Goal: Information Seeking & Learning: Check status

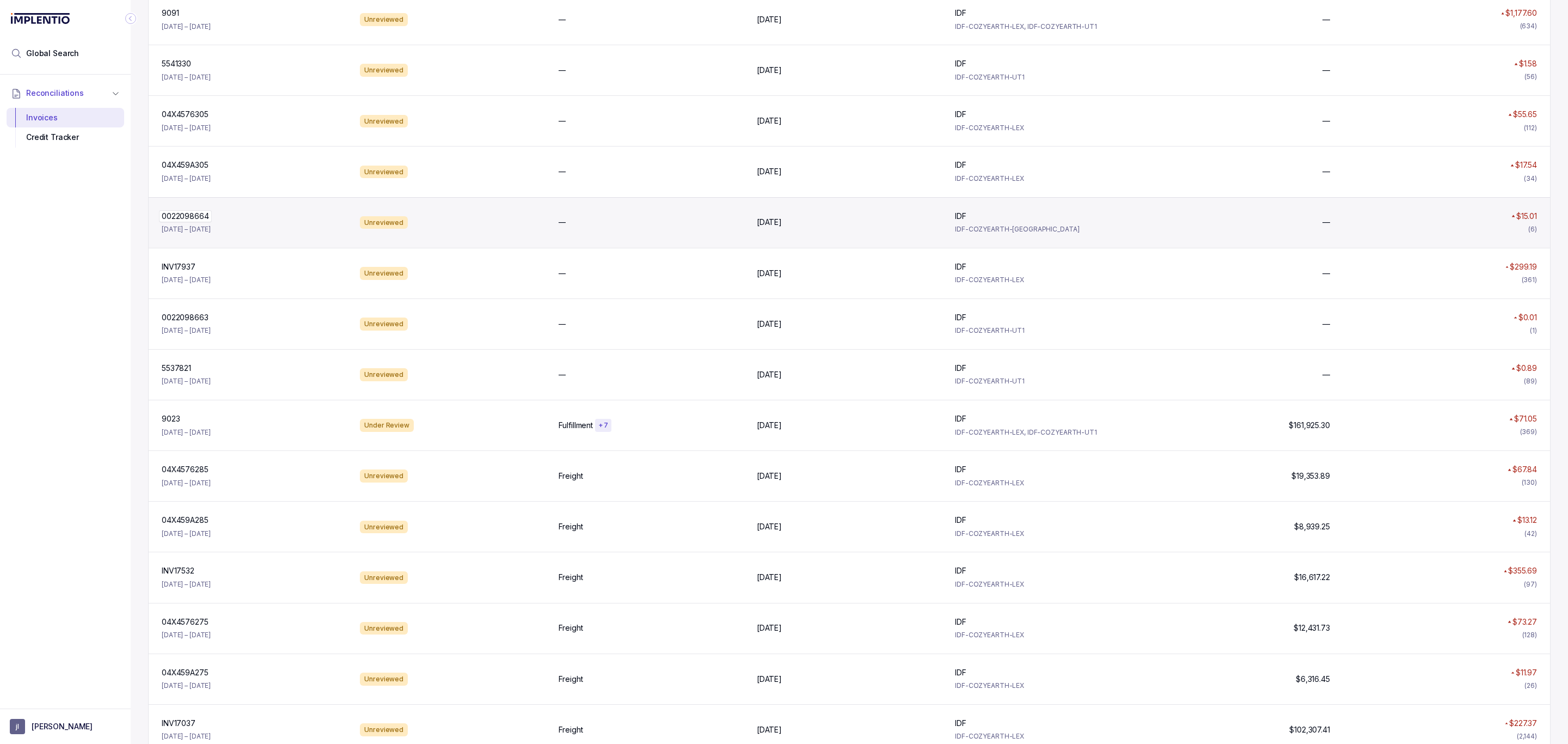
scroll to position [490, 0]
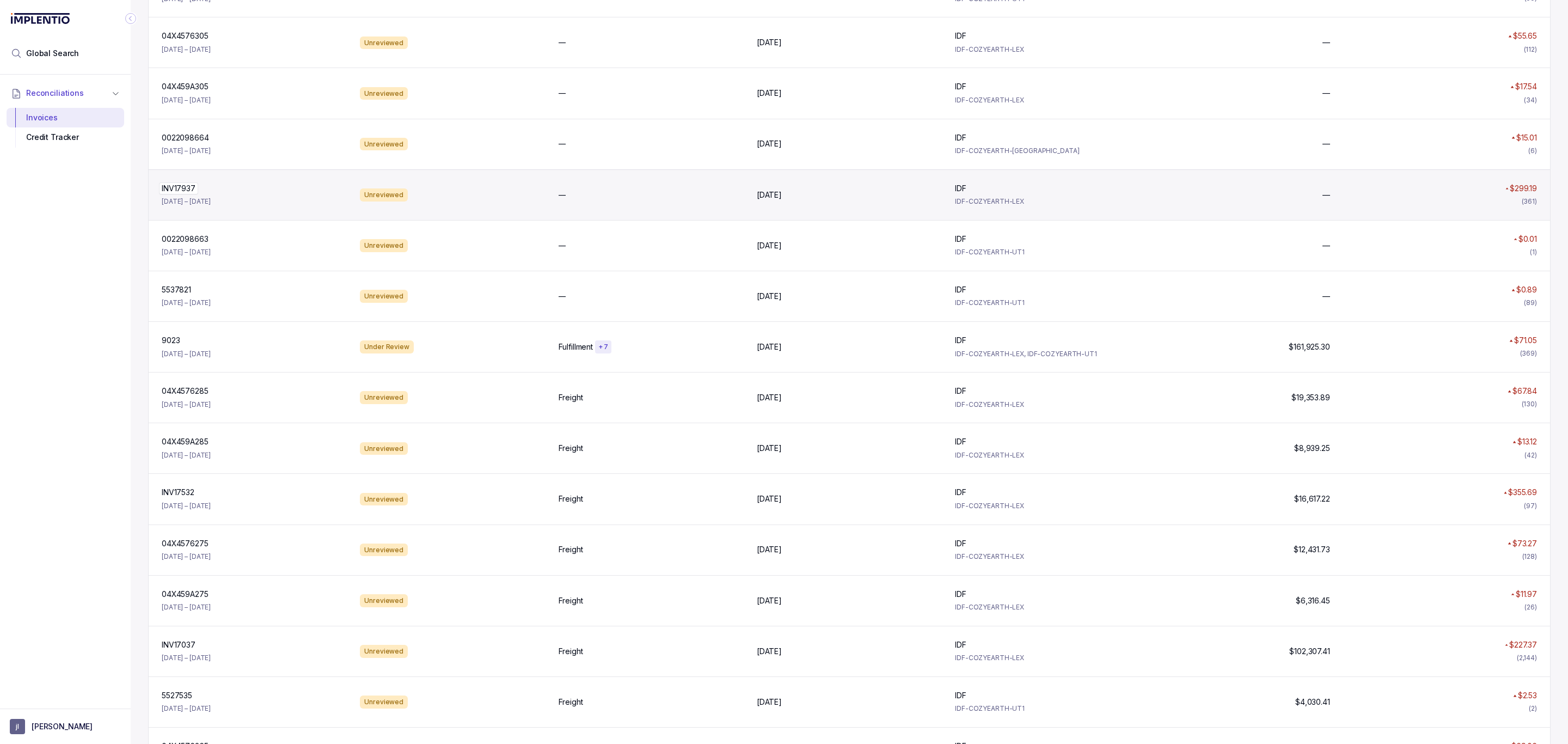
click at [191, 195] on p "INV17937" at bounding box center [178, 189] width 39 height 12
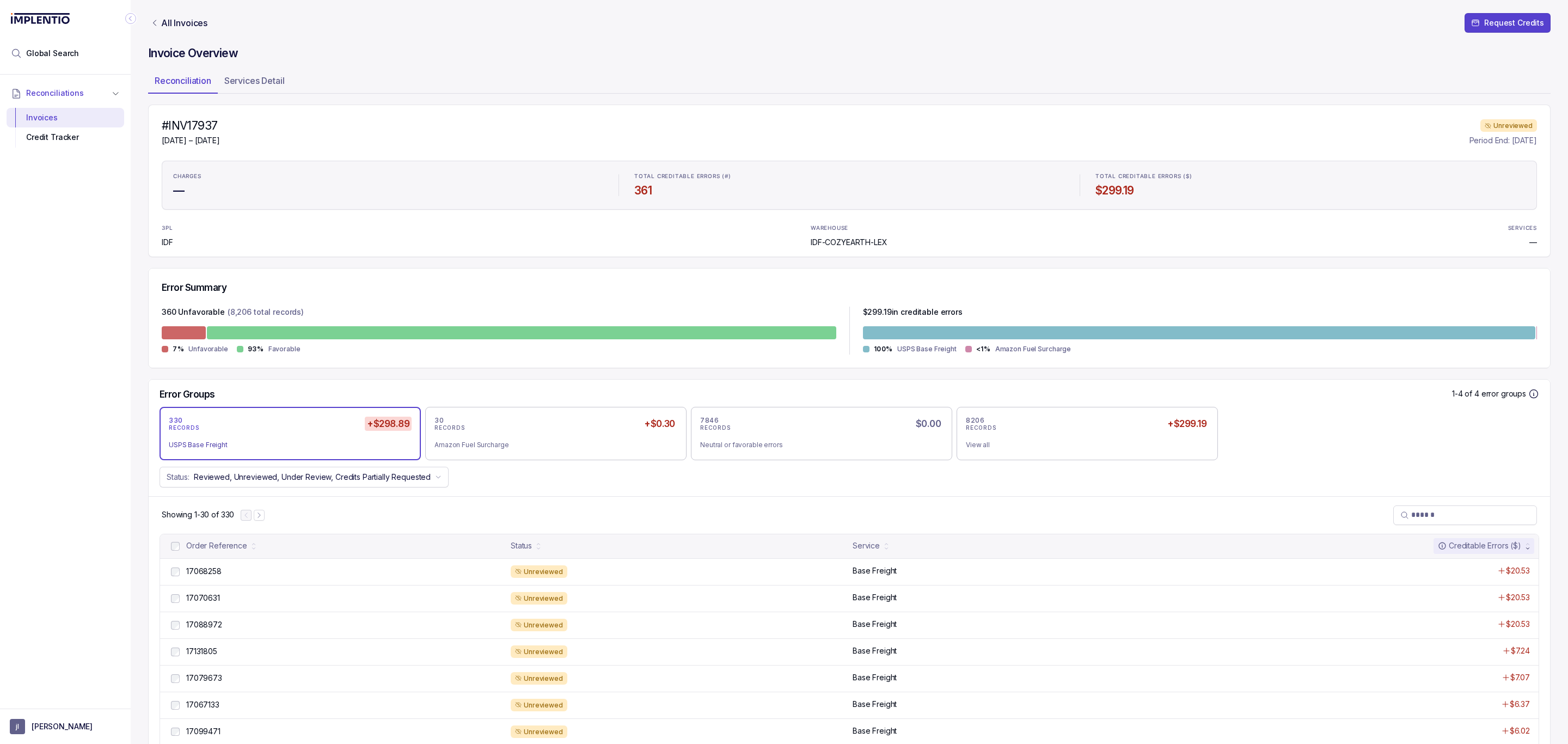
scroll to position [163, 0]
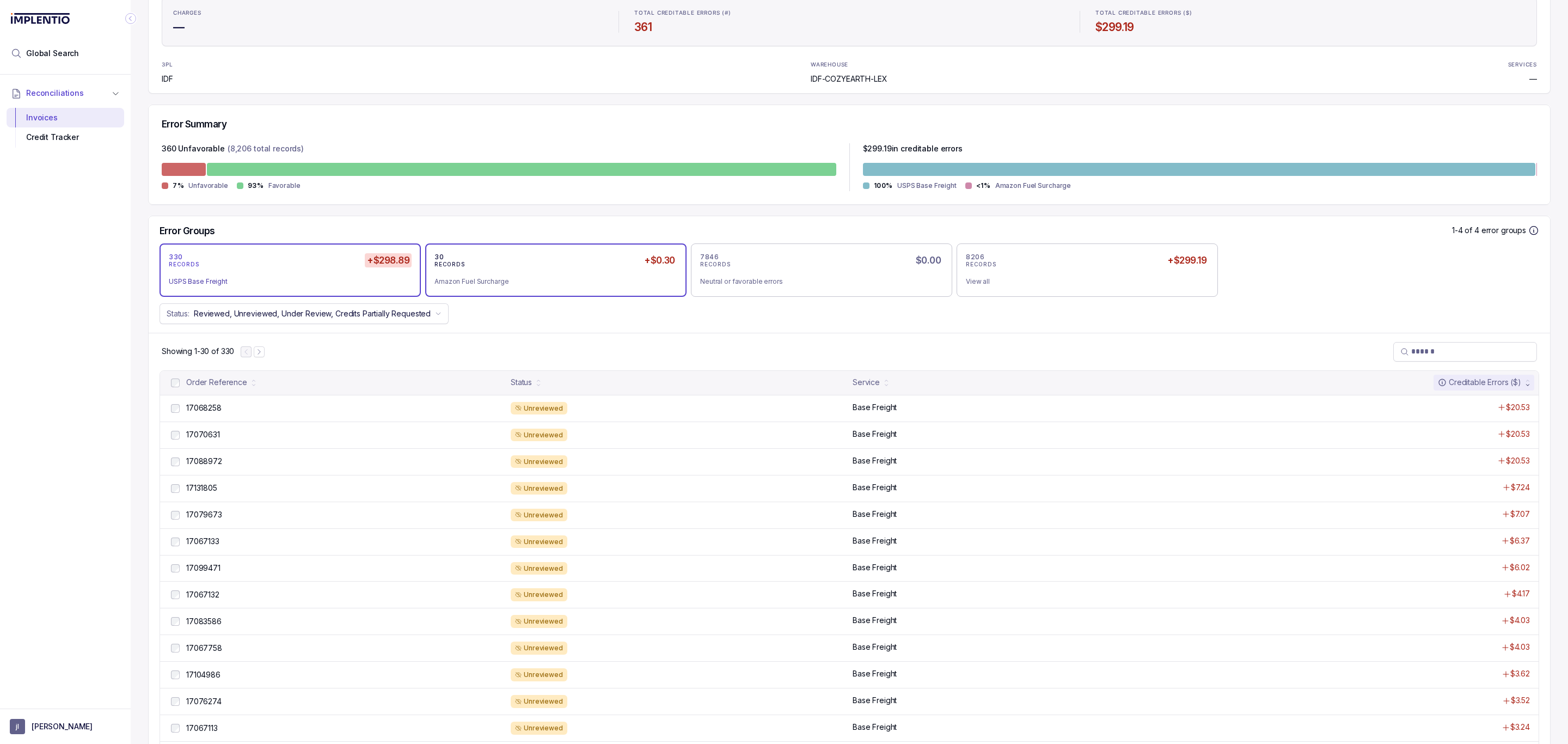
click at [510, 287] on div "Amazon Fuel Surcharge" at bounding box center [552, 282] width 235 height 11
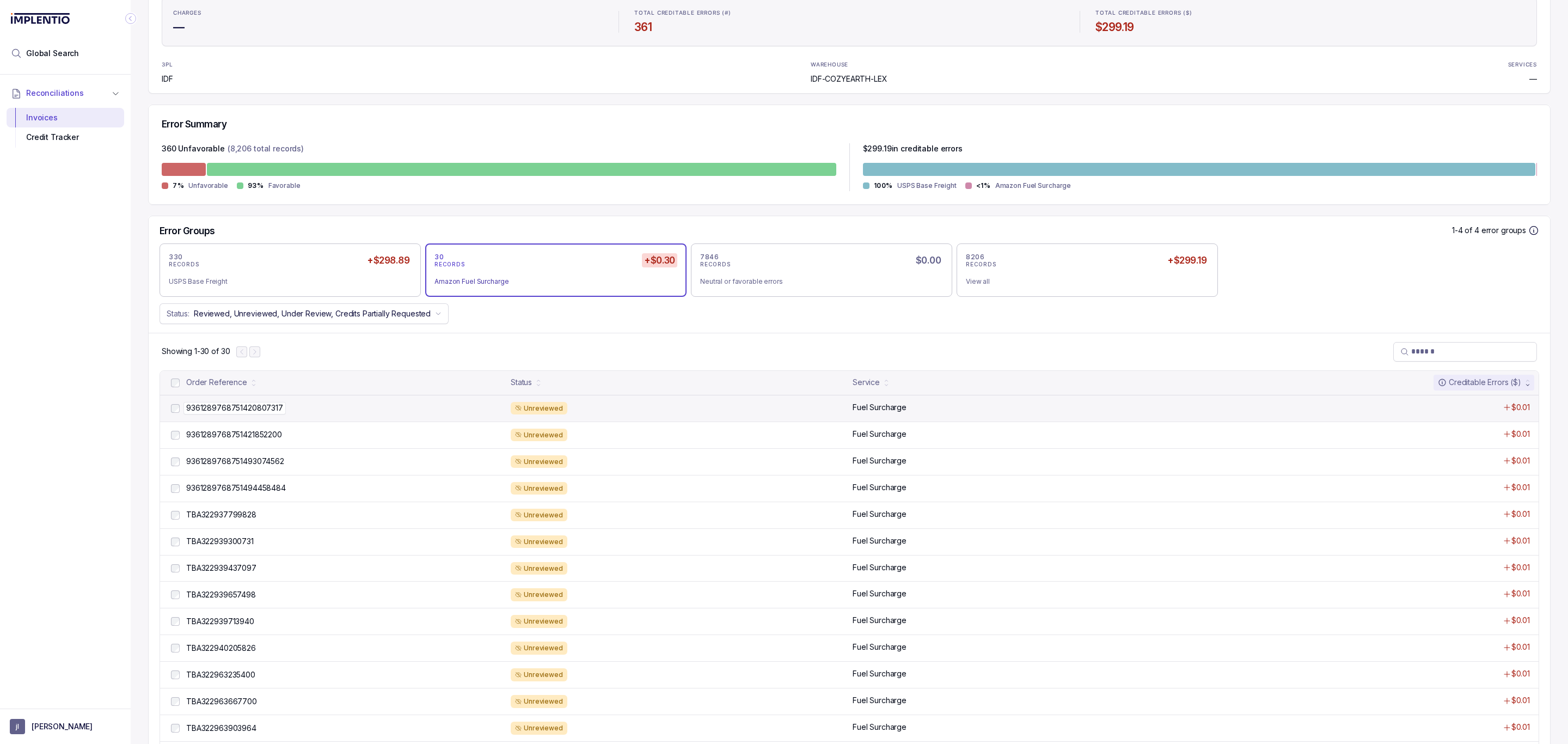
click at [221, 411] on p "9361289768751420807317" at bounding box center [235, 409] width 103 height 12
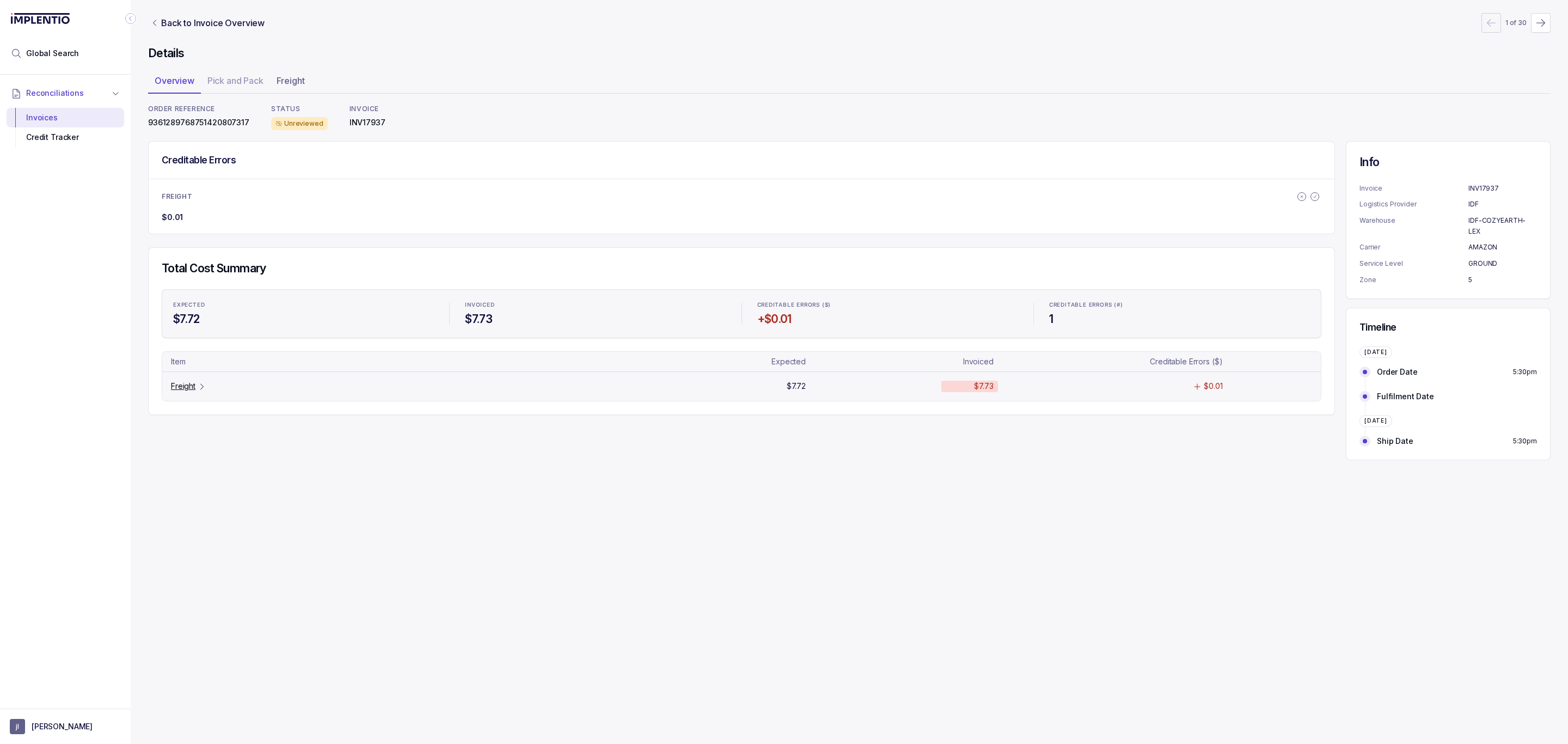
click at [178, 389] on p "Freight" at bounding box center [183, 386] width 24 height 11
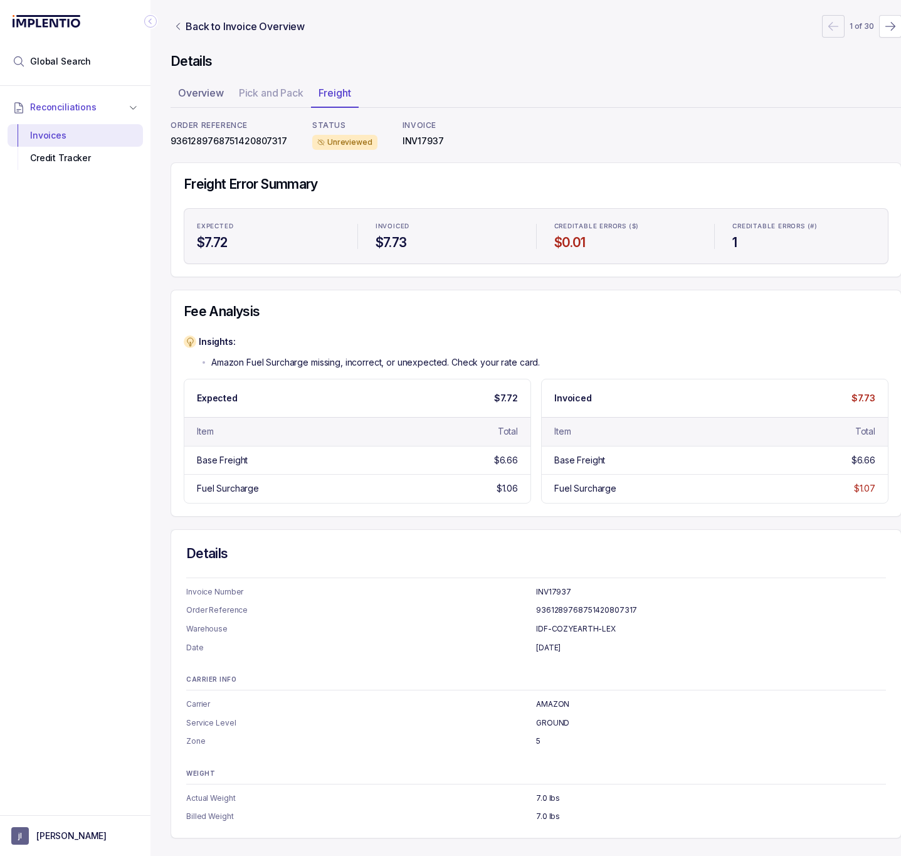
click at [147, 21] on icon "Collapse Icon" at bounding box center [150, 21] width 13 height 13
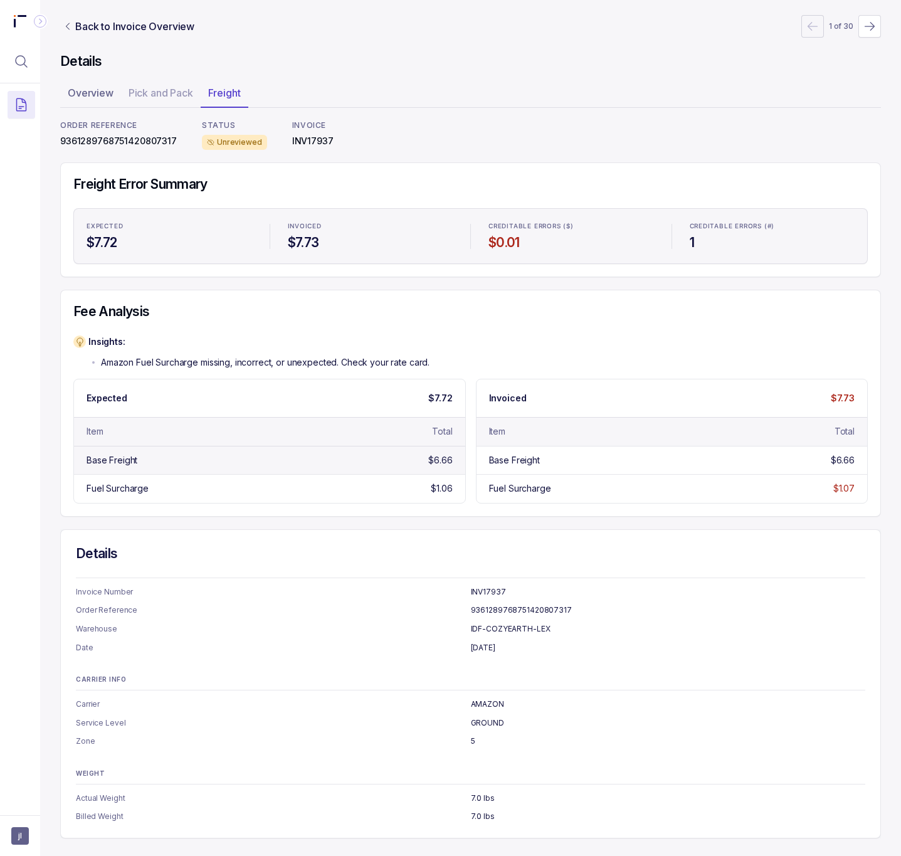
scroll to position [3, 0]
click at [481, 721] on p "GROUND" at bounding box center [668, 722] width 395 height 13
copy p "GROUND"
click at [76, 136] on p "9361289768751420807317" at bounding box center [118, 141] width 117 height 13
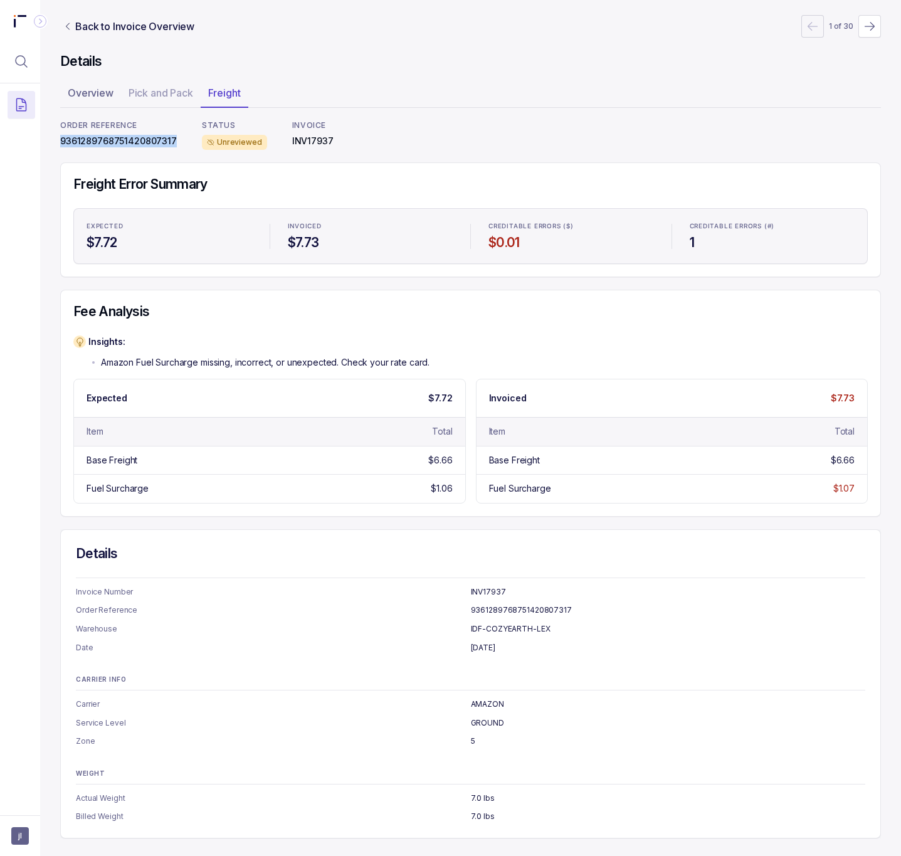
click at [76, 136] on p "9361289768751420807317" at bounding box center [118, 141] width 117 height 13
copy p "9361289768751420807317"
click at [141, 33] on p "Back to Invoice Overview" at bounding box center [134, 26] width 119 height 15
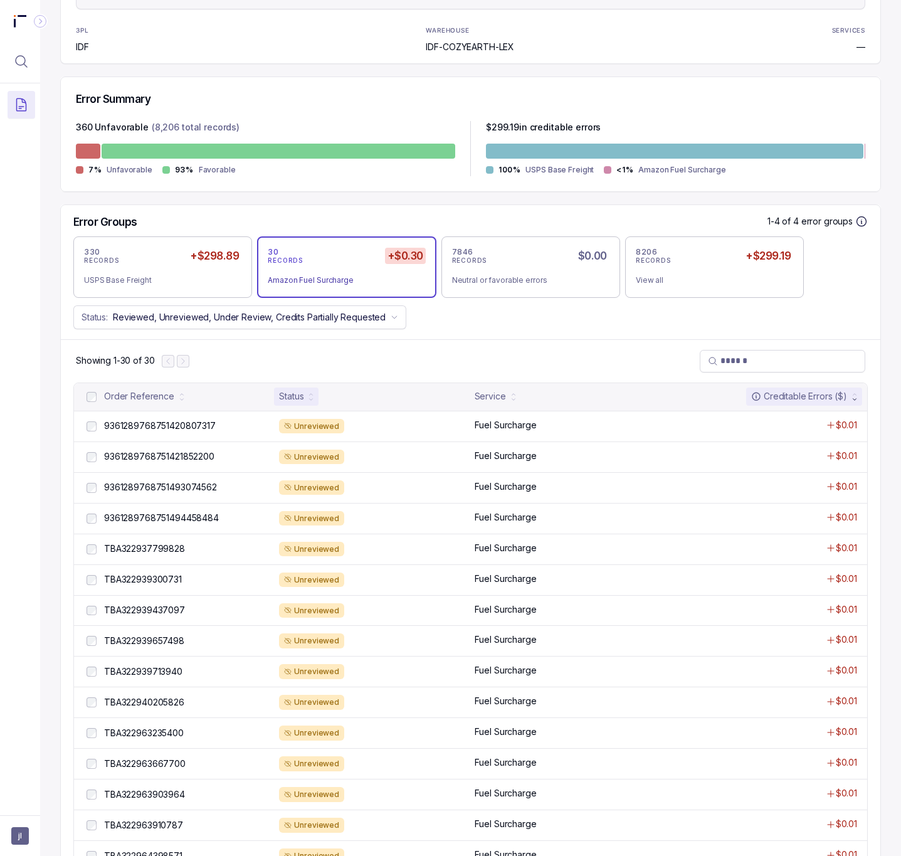
scroll to position [282, 0]
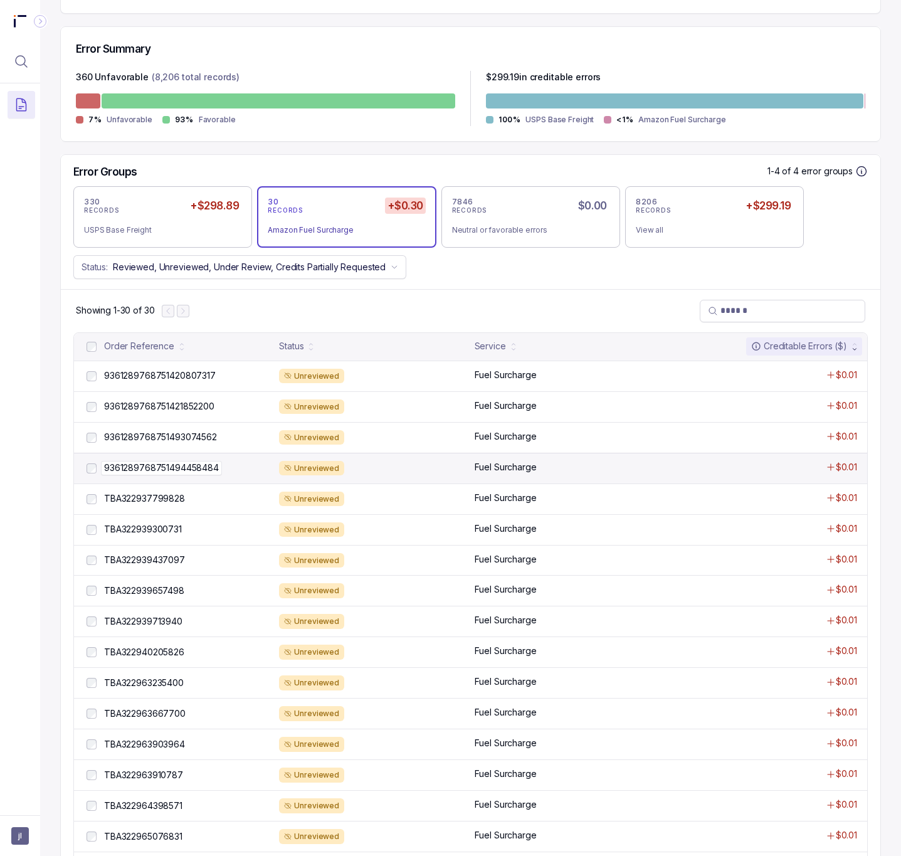
click at [159, 474] on p "9361289768751494458484" at bounding box center [161, 468] width 121 height 14
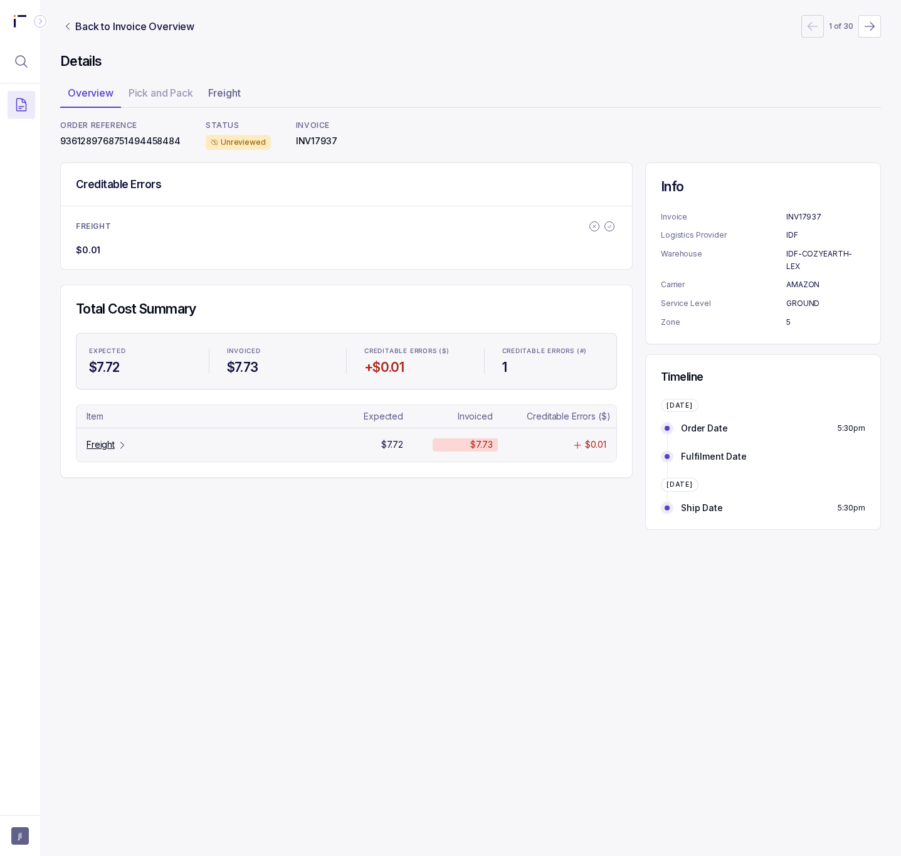
click at [119, 451] on div "Freight" at bounding box center [106, 444] width 41 height 13
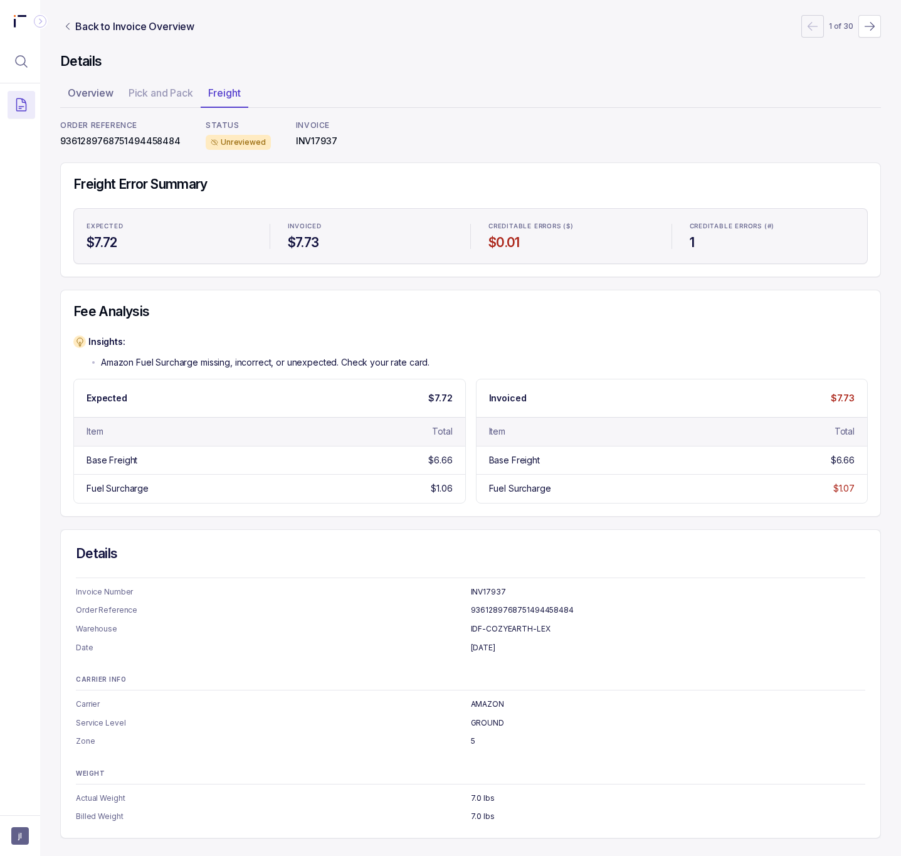
click at [132, 145] on p "9361289768751494458484" at bounding box center [120, 141] width 120 height 13
copy p "9361289768751494458484"
click at [158, 21] on p "Back to Invoice Overview" at bounding box center [134, 26] width 119 height 15
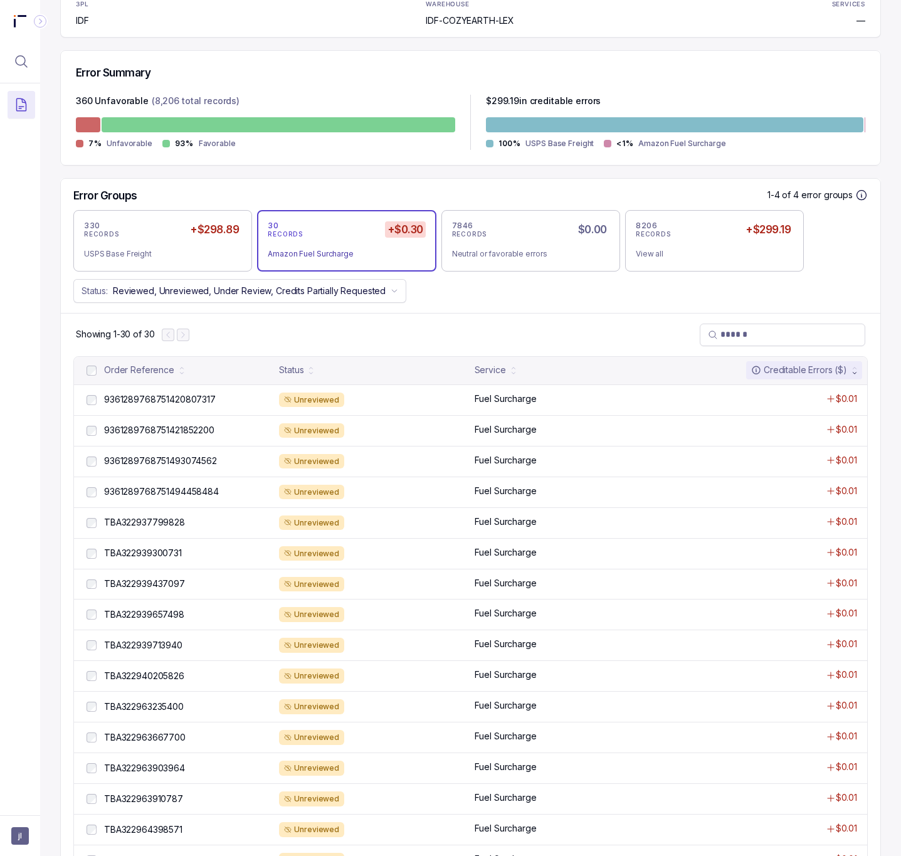
scroll to position [282, 0]
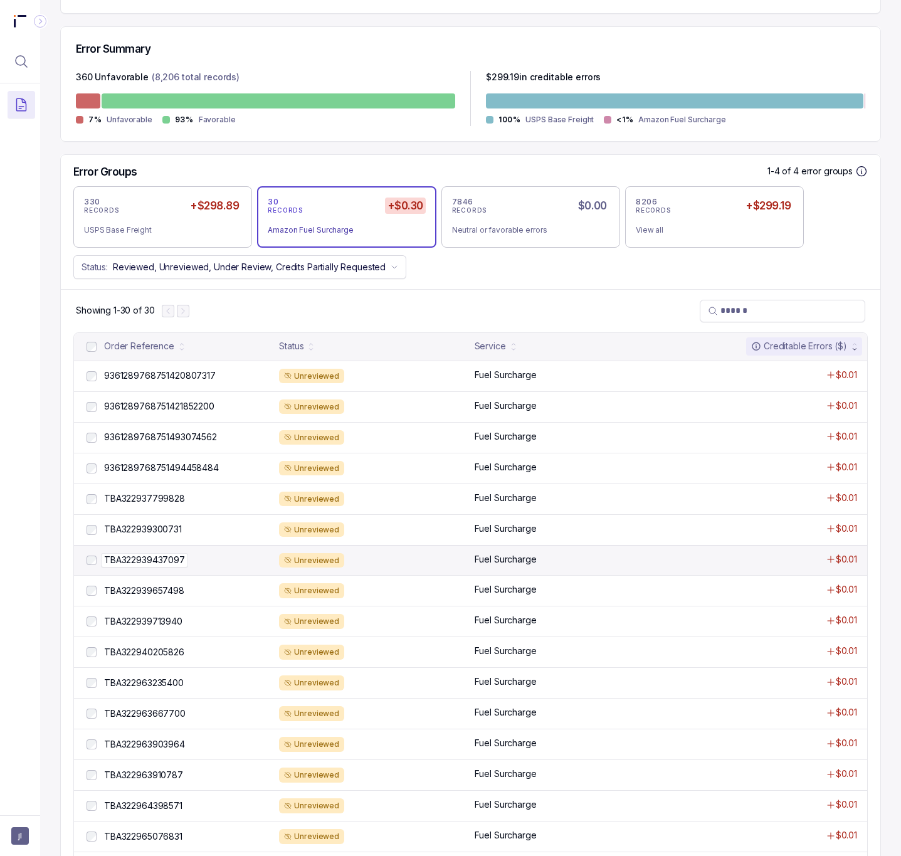
click at [175, 566] on p "TBA322939437097" at bounding box center [144, 560] width 87 height 14
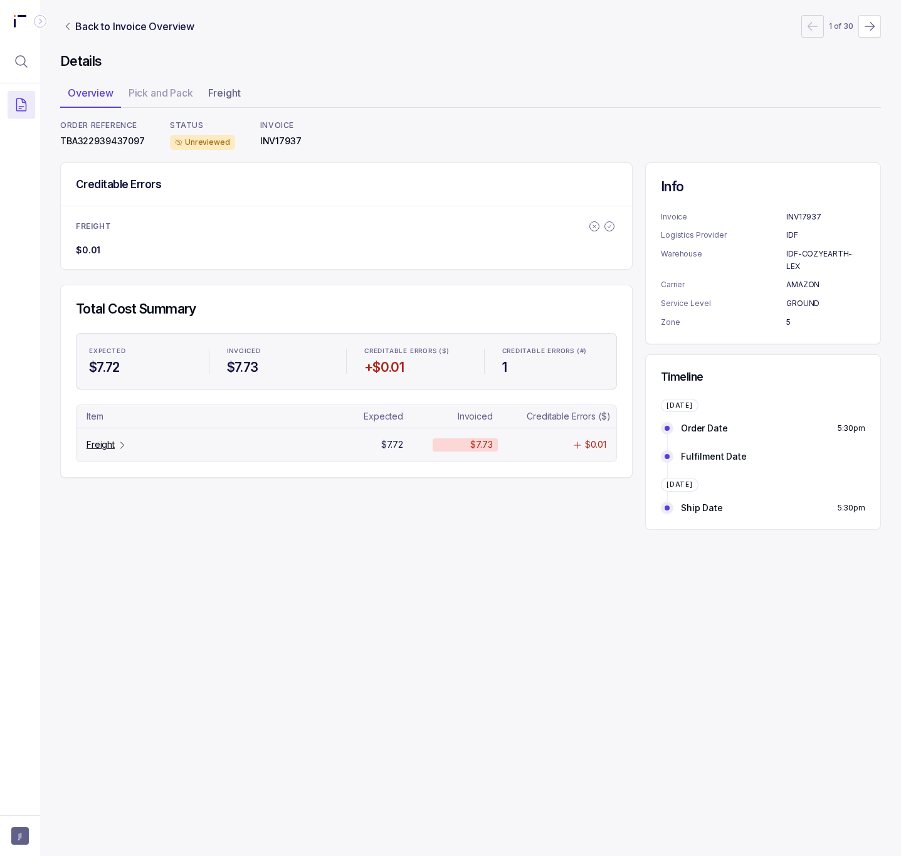
click at [108, 446] on p "Freight" at bounding box center [100, 444] width 28 height 13
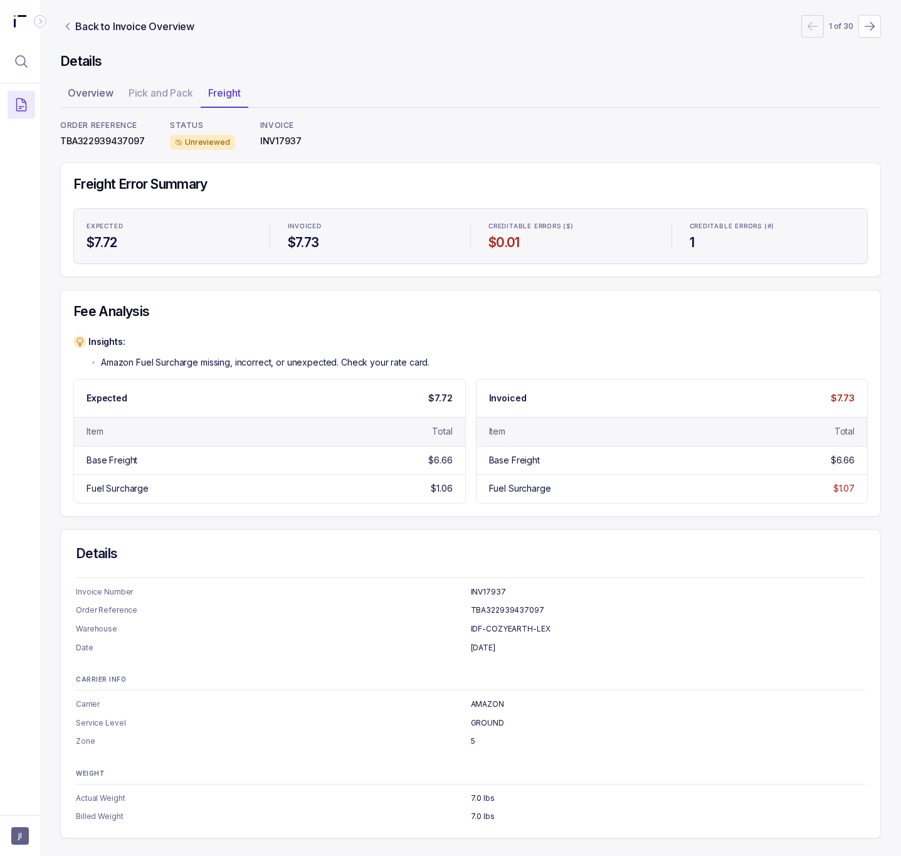
click at [128, 144] on p "TBA322939437097" at bounding box center [102, 141] width 85 height 13
copy p "TBA322939437097"
click at [137, 29] on p "Back to Invoice Overview" at bounding box center [134, 26] width 119 height 15
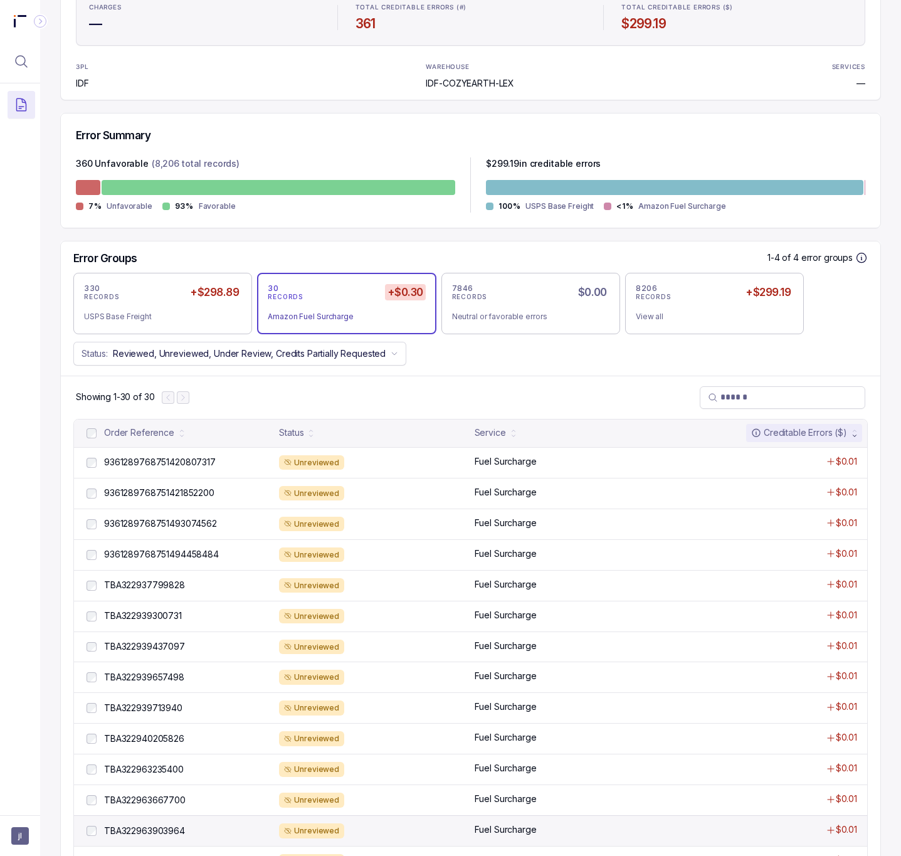
scroll to position [282, 0]
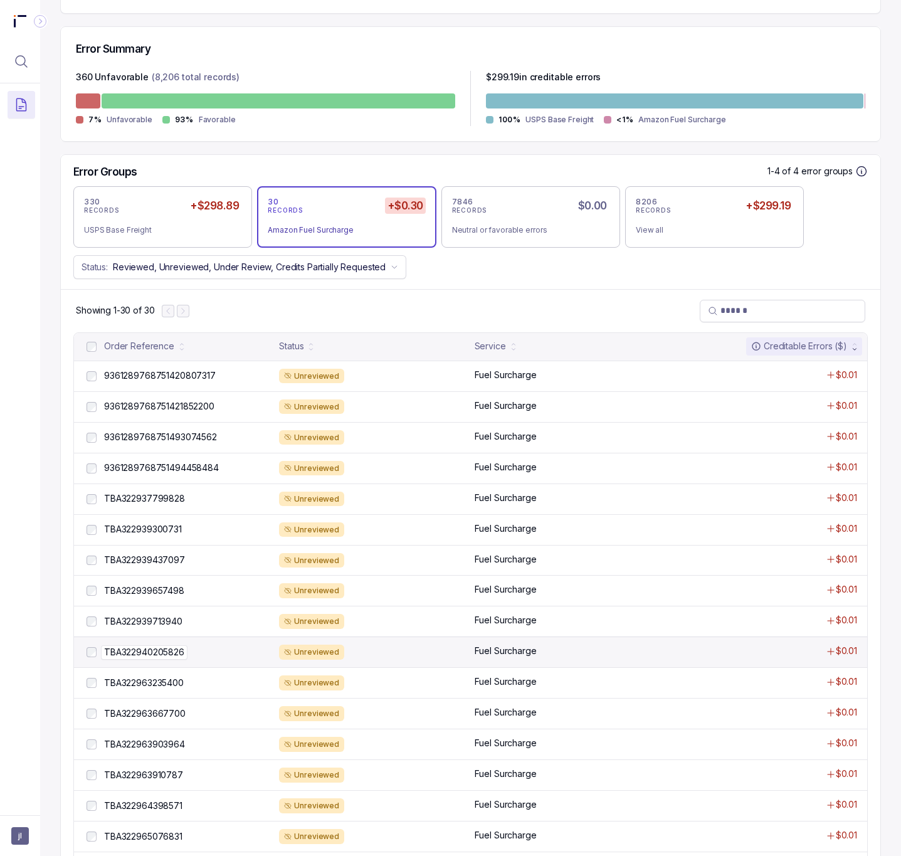
click at [173, 658] on p "TBA322940205826" at bounding box center [144, 652] width 86 height 14
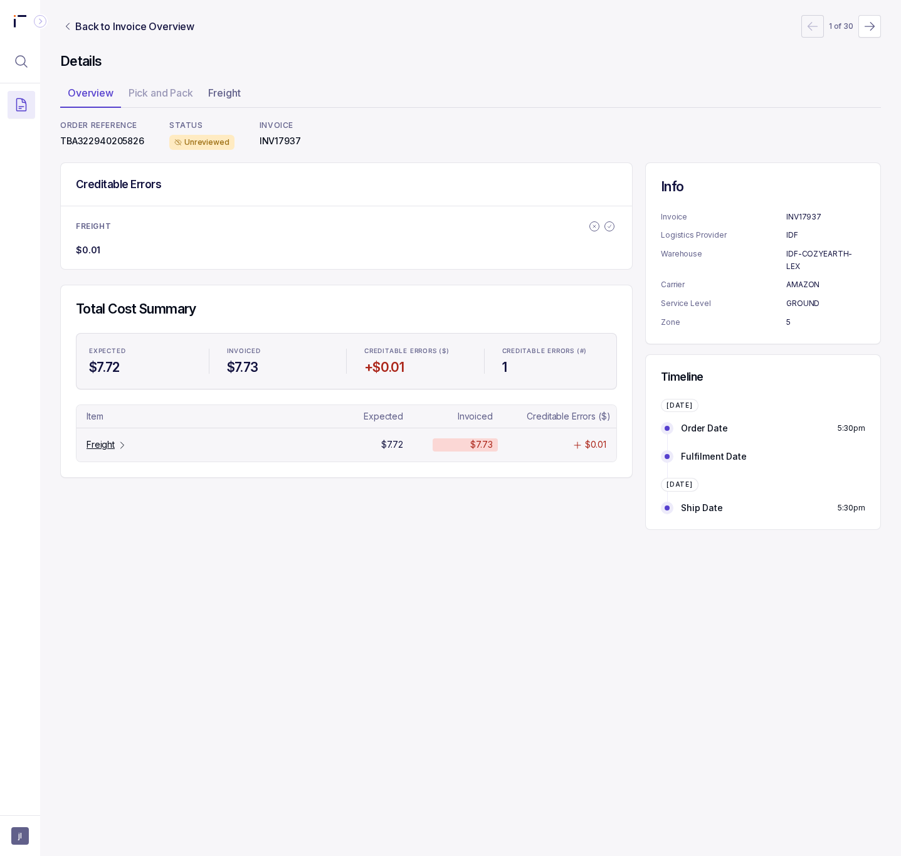
click at [105, 446] on p "Freight" at bounding box center [100, 444] width 28 height 13
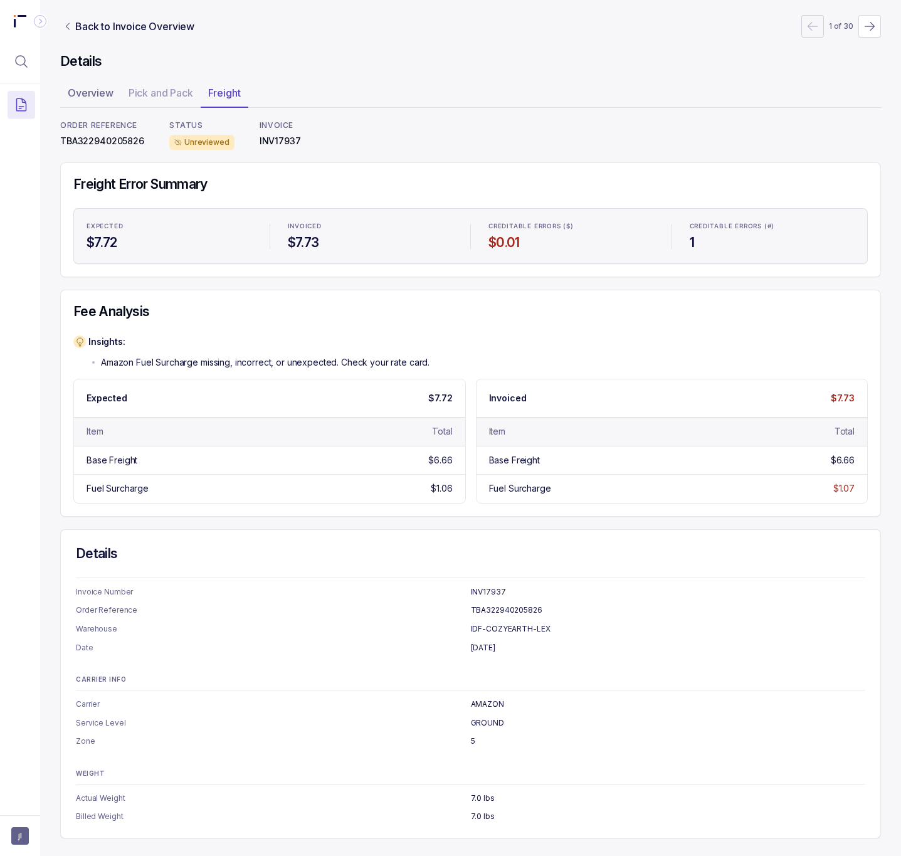
scroll to position [3, 0]
click at [98, 140] on p "TBA322940205826" at bounding box center [102, 141] width 84 height 13
copy p "TBA322940205826"
click at [134, 29] on p "Back to Invoice Overview" at bounding box center [134, 26] width 119 height 15
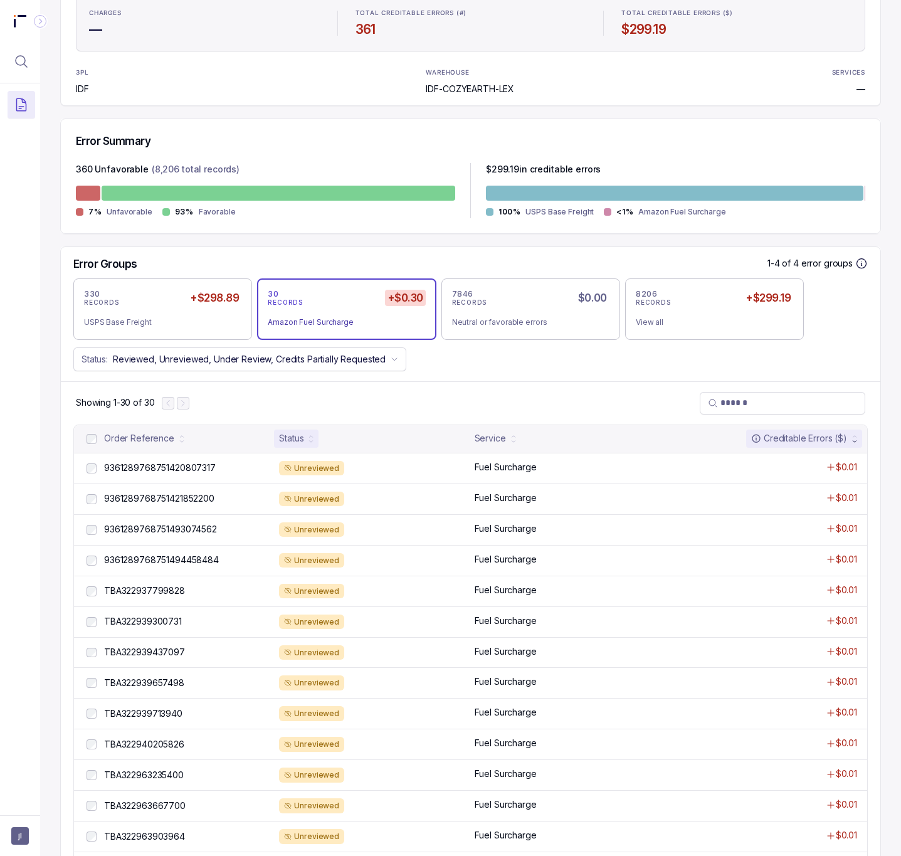
scroll to position [191, 0]
click at [174, 841] on p "TBA322963903964" at bounding box center [144, 836] width 87 height 14
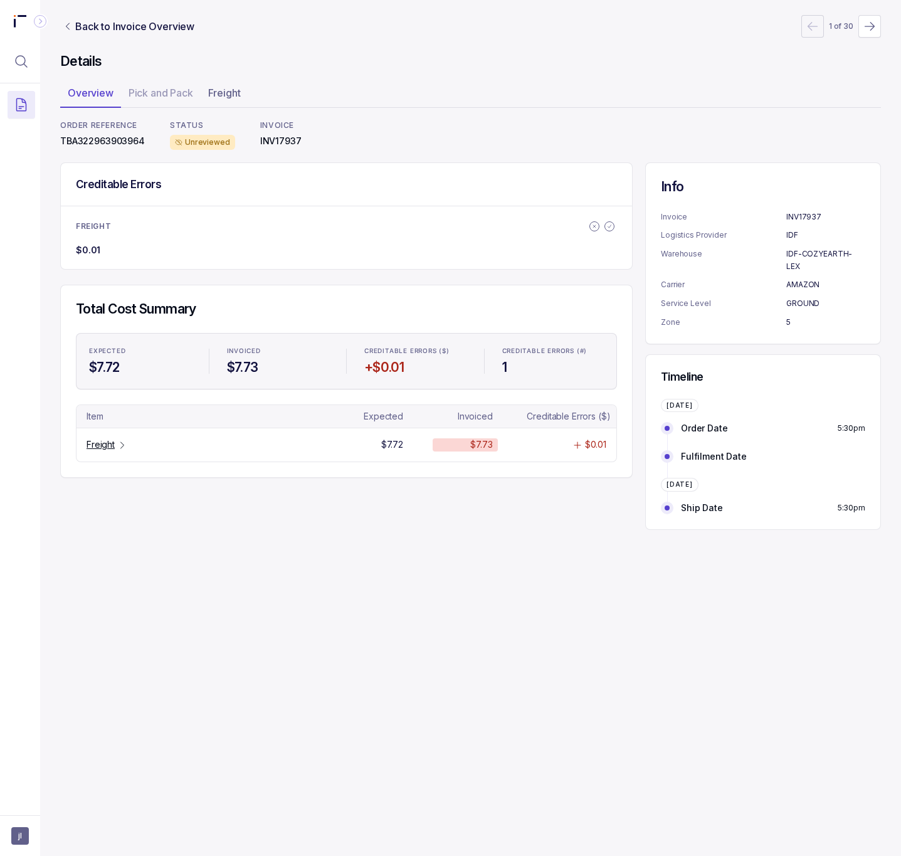
click at [92, 135] on p "TBA322963903964" at bounding box center [102, 141] width 85 height 13
copy p "TBA322963903964"
click at [97, 441] on p "Freight" at bounding box center [100, 444] width 28 height 13
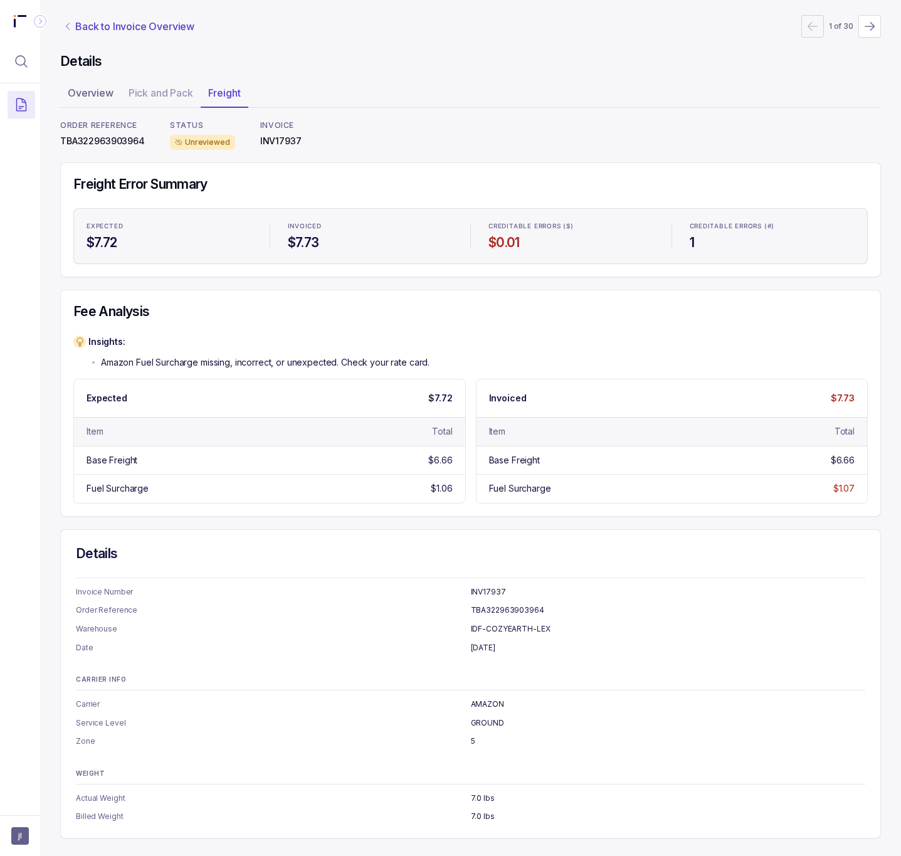
click at [104, 21] on p "Back to Invoice Overview" at bounding box center [134, 26] width 119 height 15
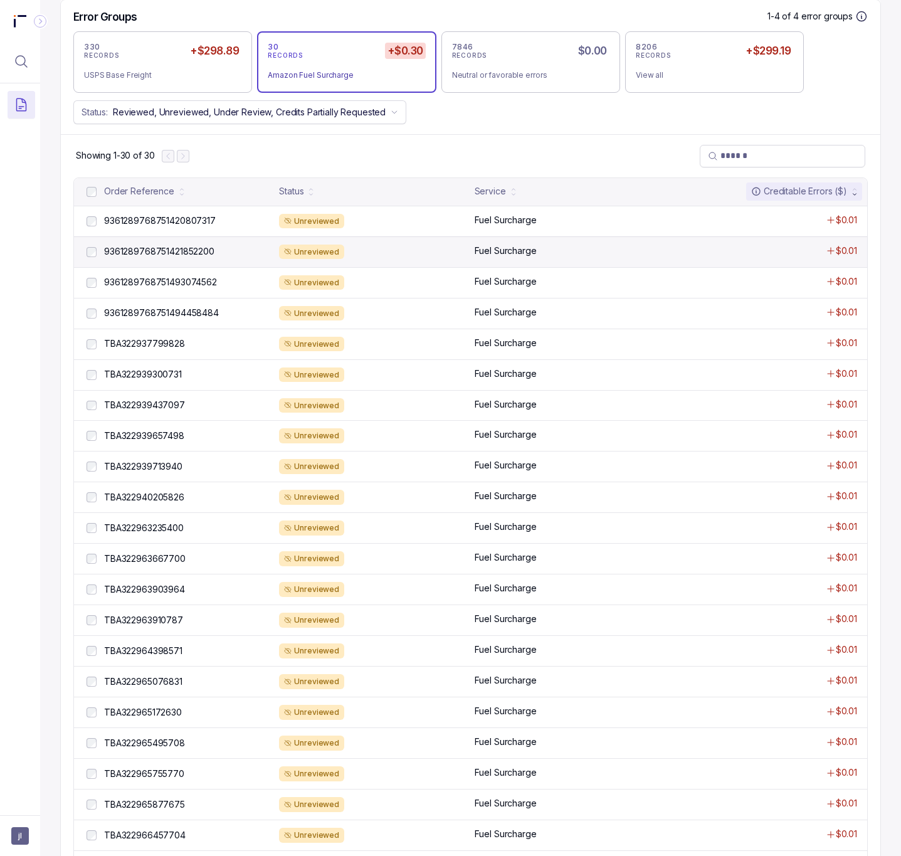
scroll to position [470, 0]
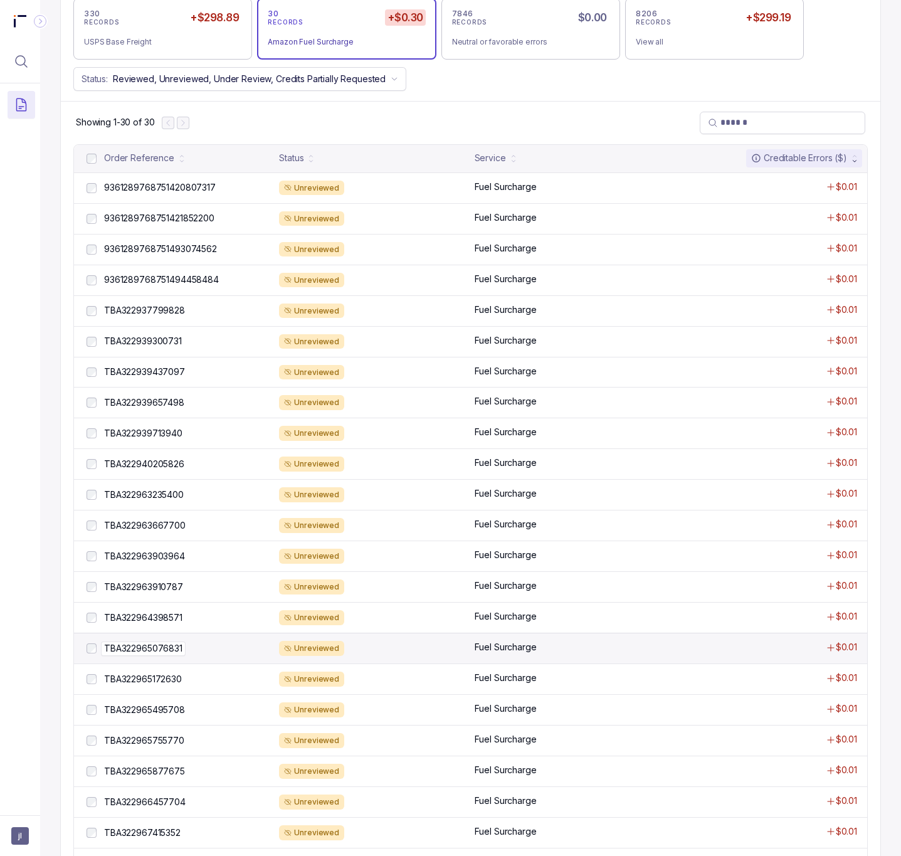
click at [181, 655] on p "TBA322965076831" at bounding box center [143, 648] width 85 height 14
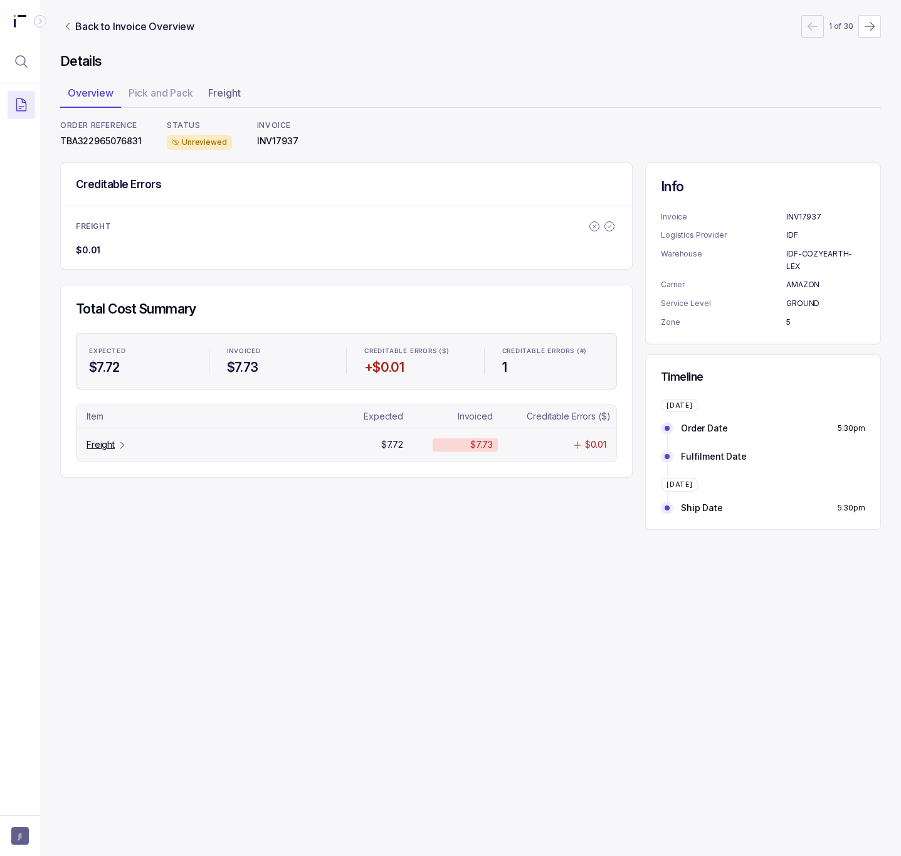
click at [104, 448] on p "Freight" at bounding box center [100, 444] width 28 height 13
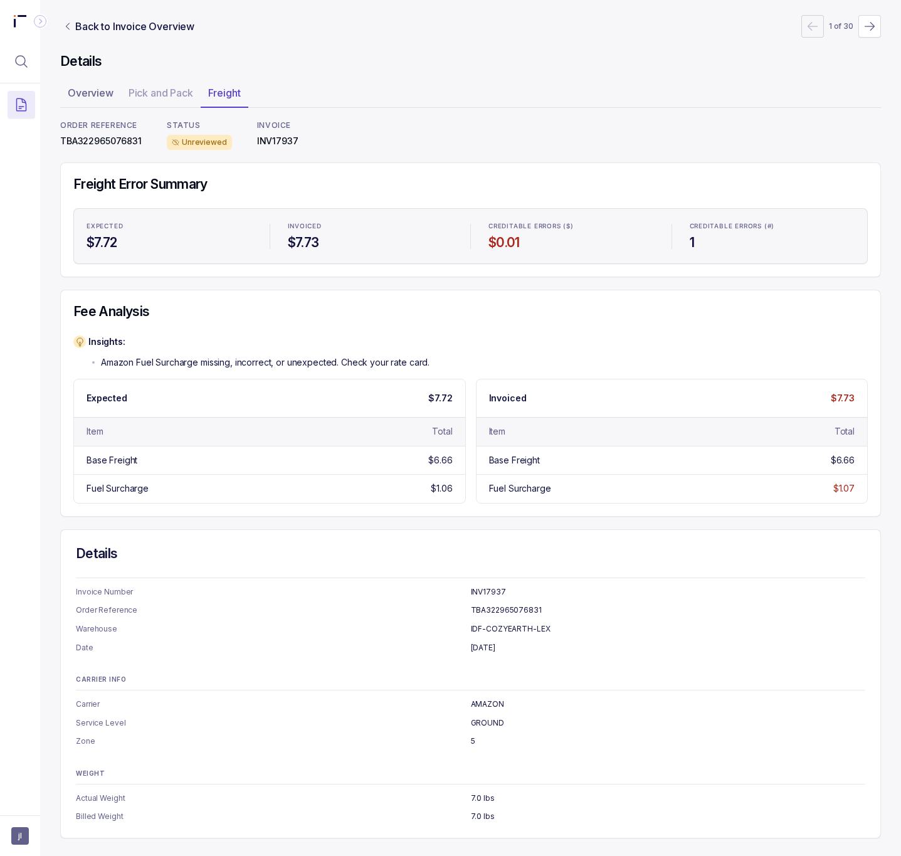
click at [85, 143] on p "TBA322965076831" at bounding box center [100, 141] width 81 height 13
copy p "TBA322965076831"
click at [141, 23] on p "Back to Invoice Overview" at bounding box center [134, 26] width 119 height 15
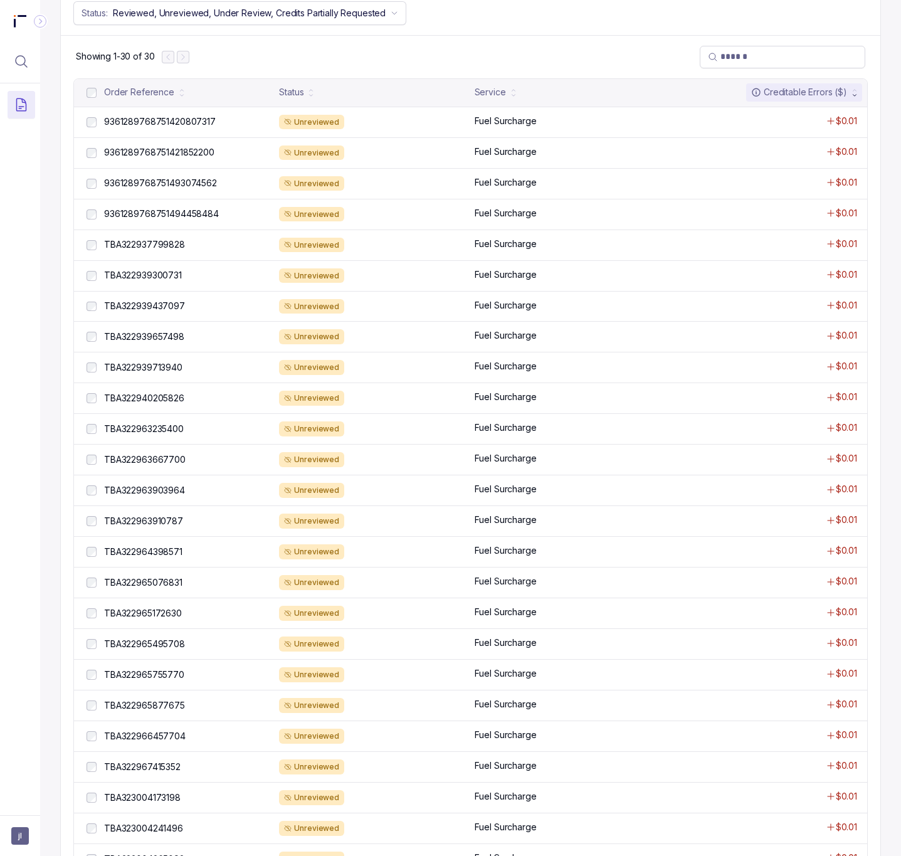
scroll to position [564, 0]
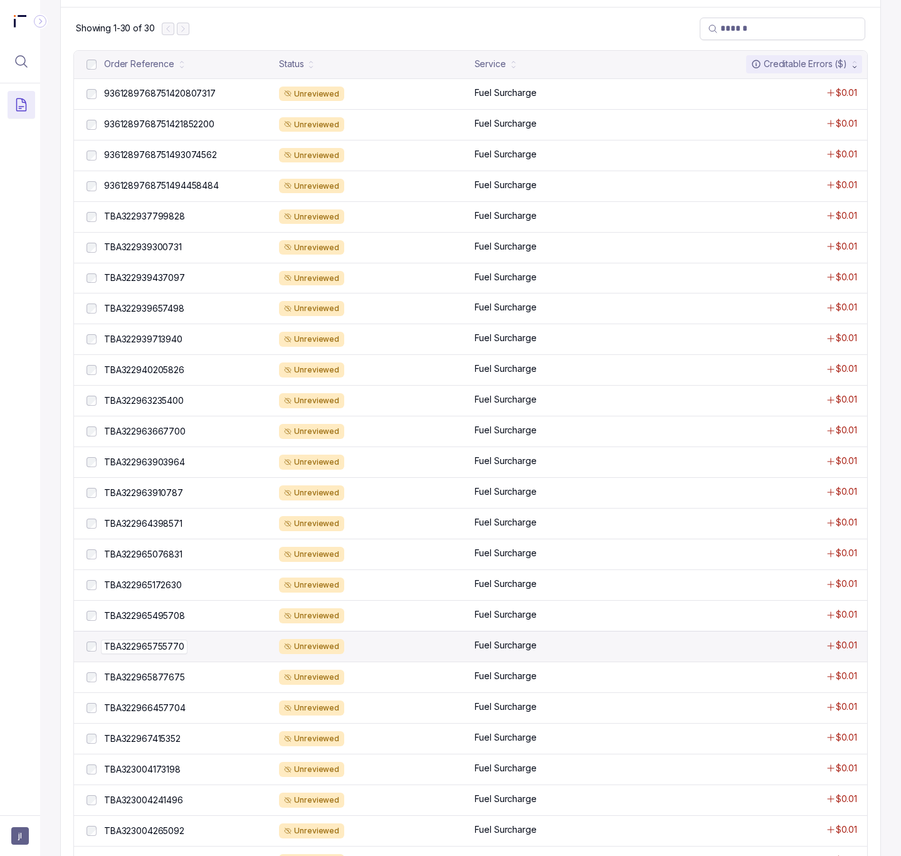
click at [172, 652] on p "TBA322965755770" at bounding box center [144, 646] width 86 height 14
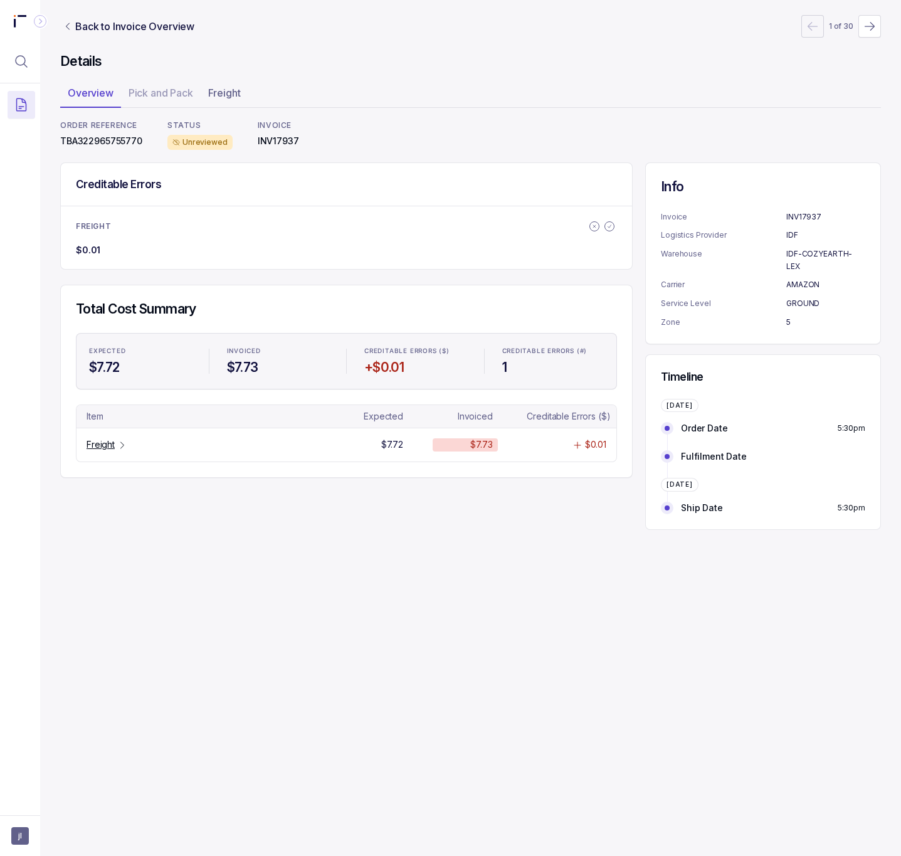
click at [102, 145] on p "TBA322965755770" at bounding box center [101, 141] width 82 height 13
click at [102, 142] on p "TBA322965755770" at bounding box center [101, 141] width 82 height 13
copy p "TBA322965755770"
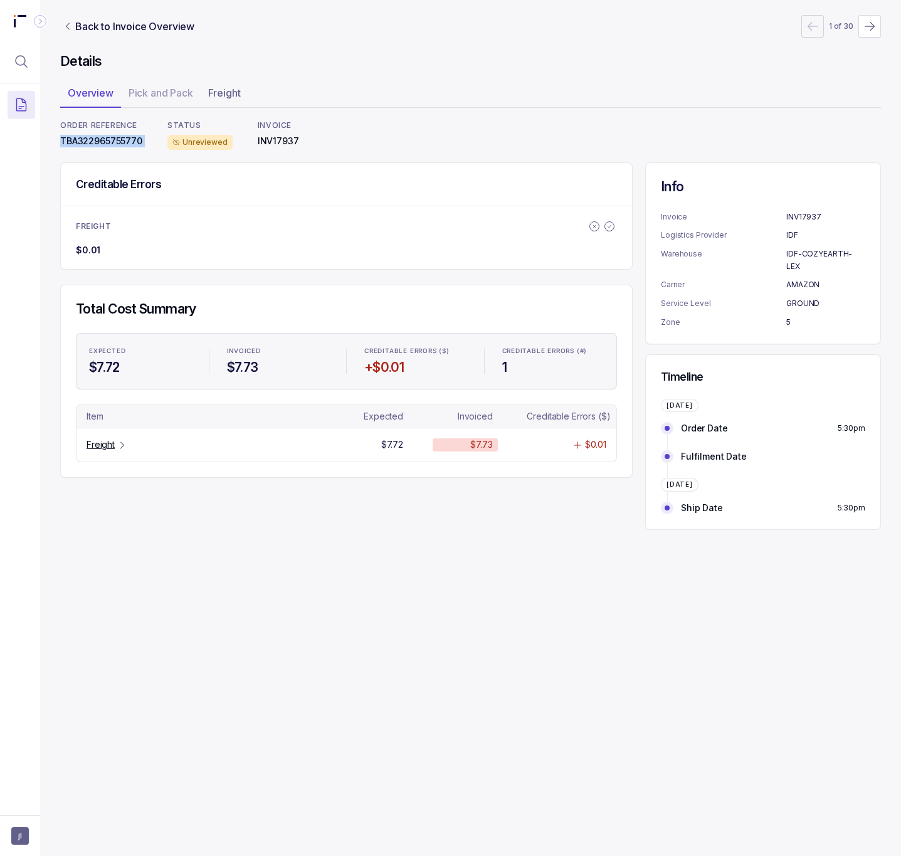
copy p "TBA322965755770"
click at [108, 440] on tr "Freight $7.72 $7.73 $0.01" at bounding box center [346, 443] width 540 height 33
click at [110, 450] on p "Freight" at bounding box center [100, 444] width 28 height 13
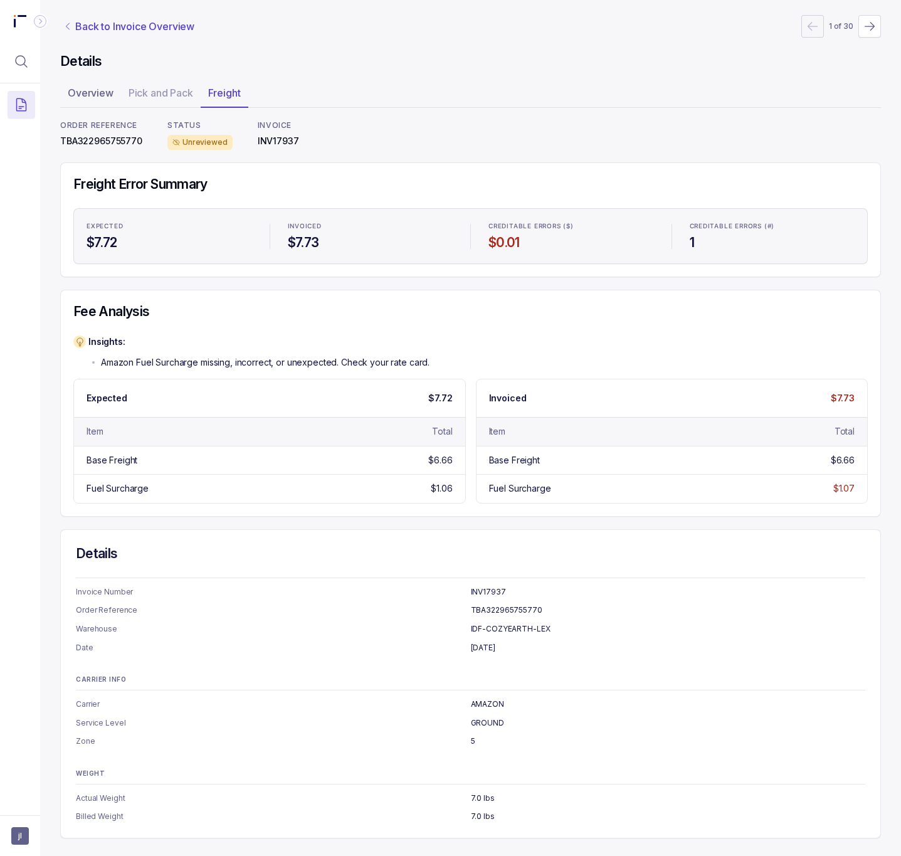
click at [117, 30] on p "Back to Invoice Overview" at bounding box center [134, 26] width 119 height 15
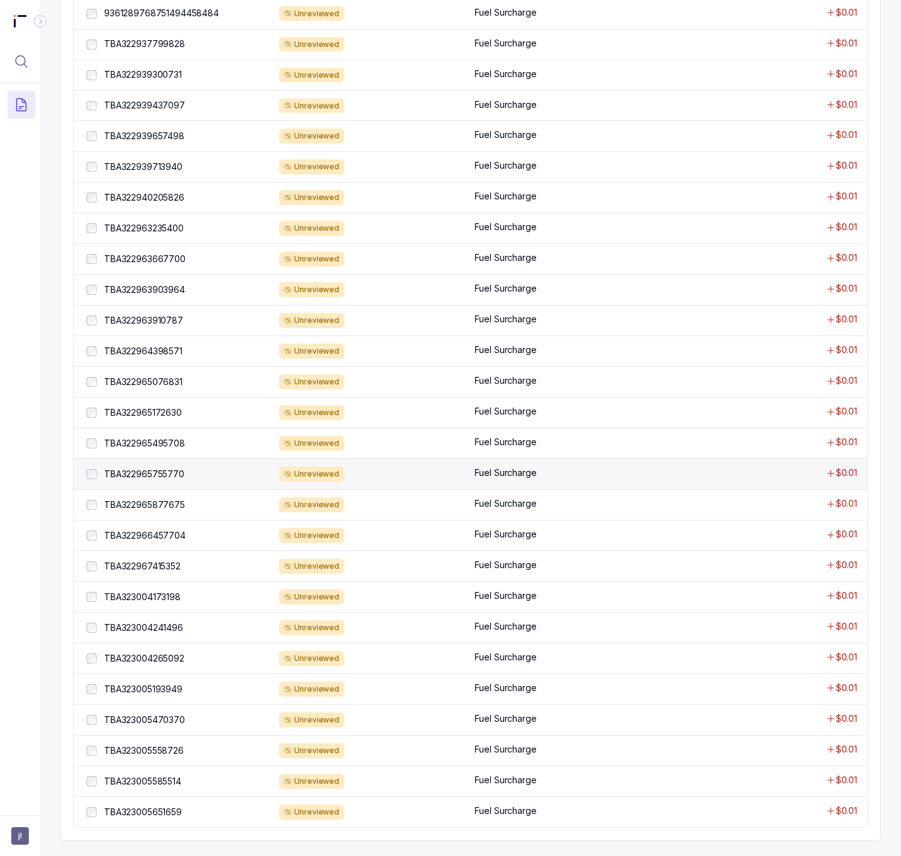
scroll to position [749, 0]
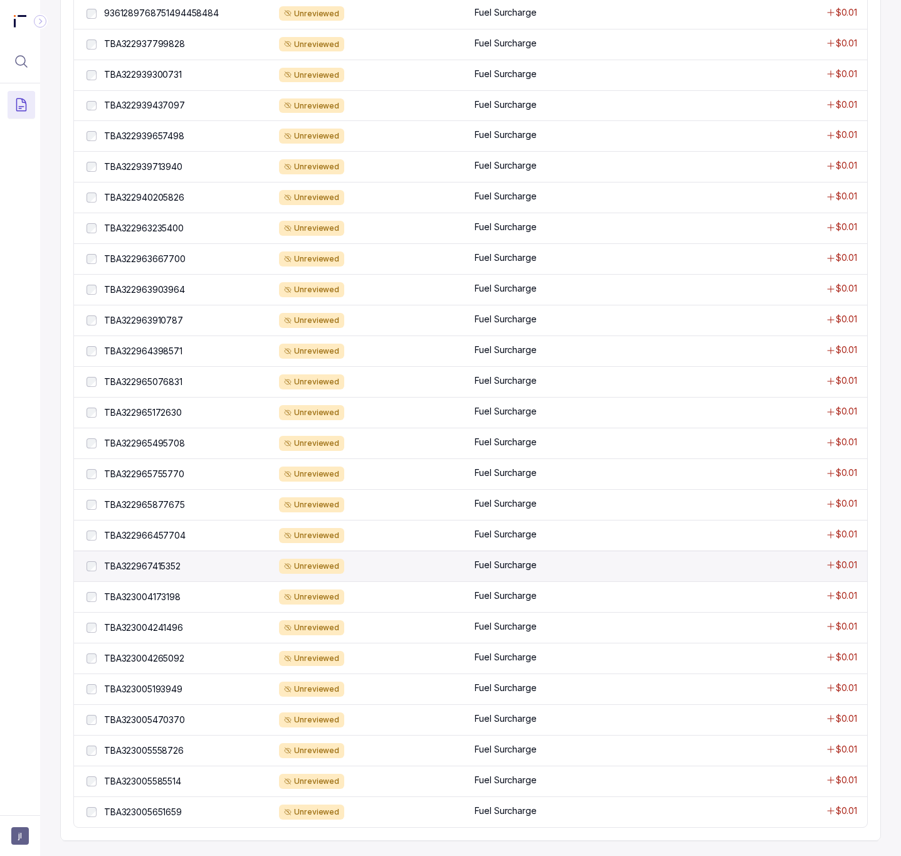
click at [171, 553] on div "TBA322967415352 TBA322967415352 Unreviewed Fuel Surcharge $0.01" at bounding box center [470, 565] width 793 height 31
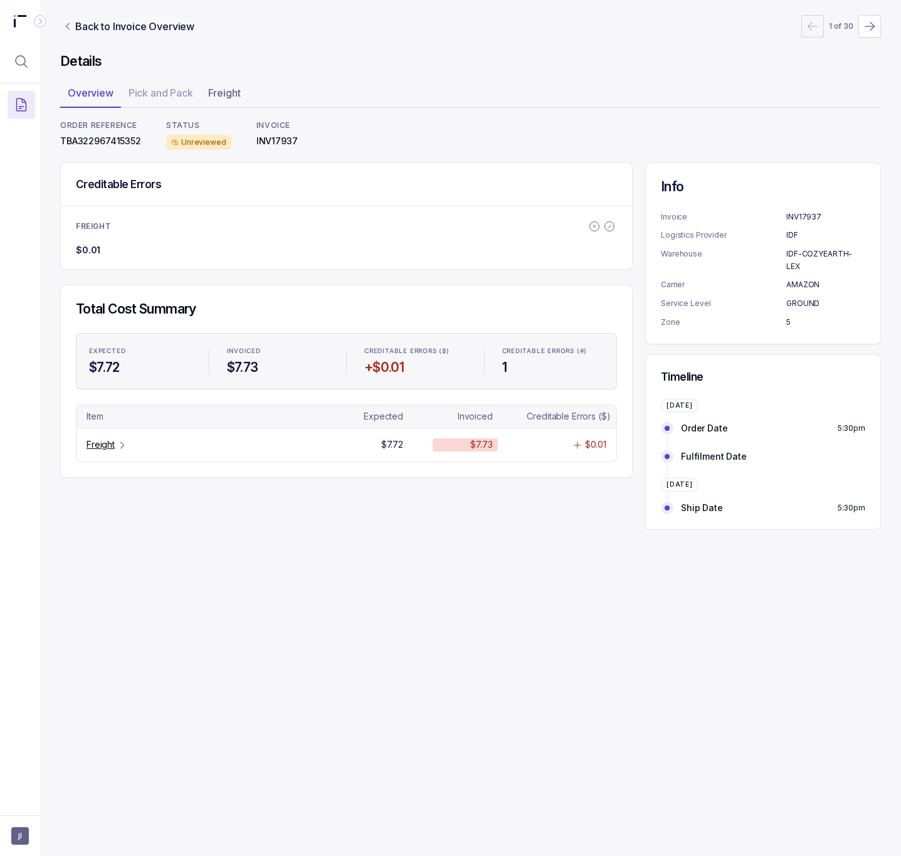
click at [93, 143] on p "TBA322967415352" at bounding box center [100, 141] width 81 height 13
copy p "TBA322967415352"
click at [118, 446] on icon "Table Cell-link 0" at bounding box center [122, 445] width 10 height 10
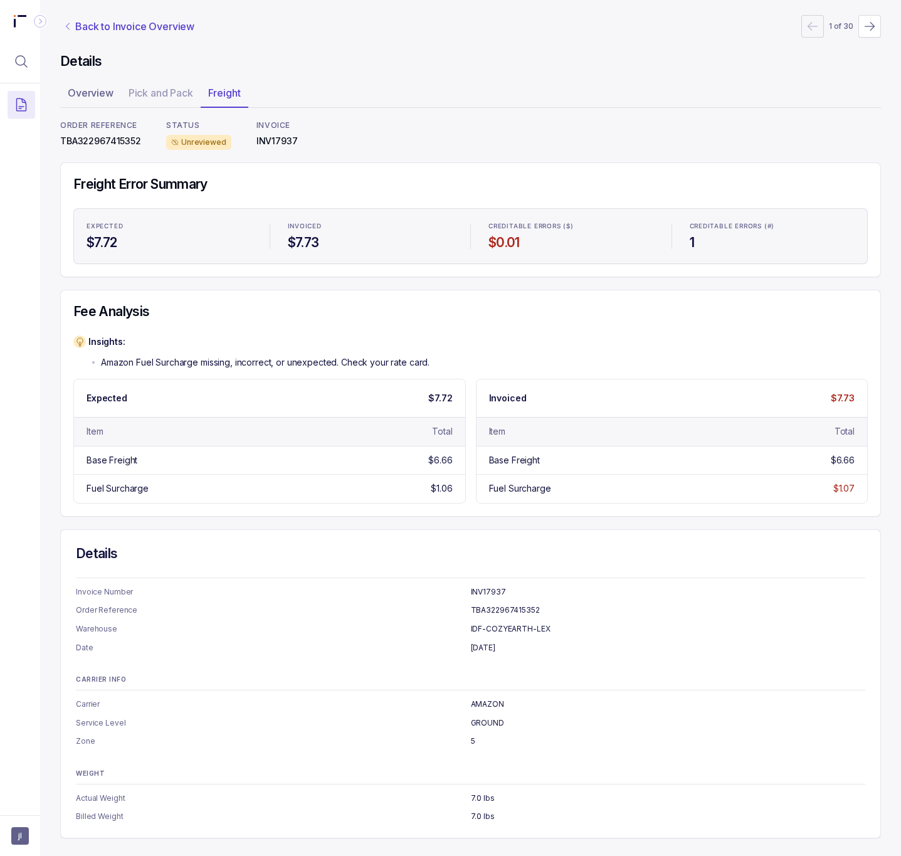
click at [157, 26] on p "Back to Invoice Overview" at bounding box center [134, 26] width 119 height 15
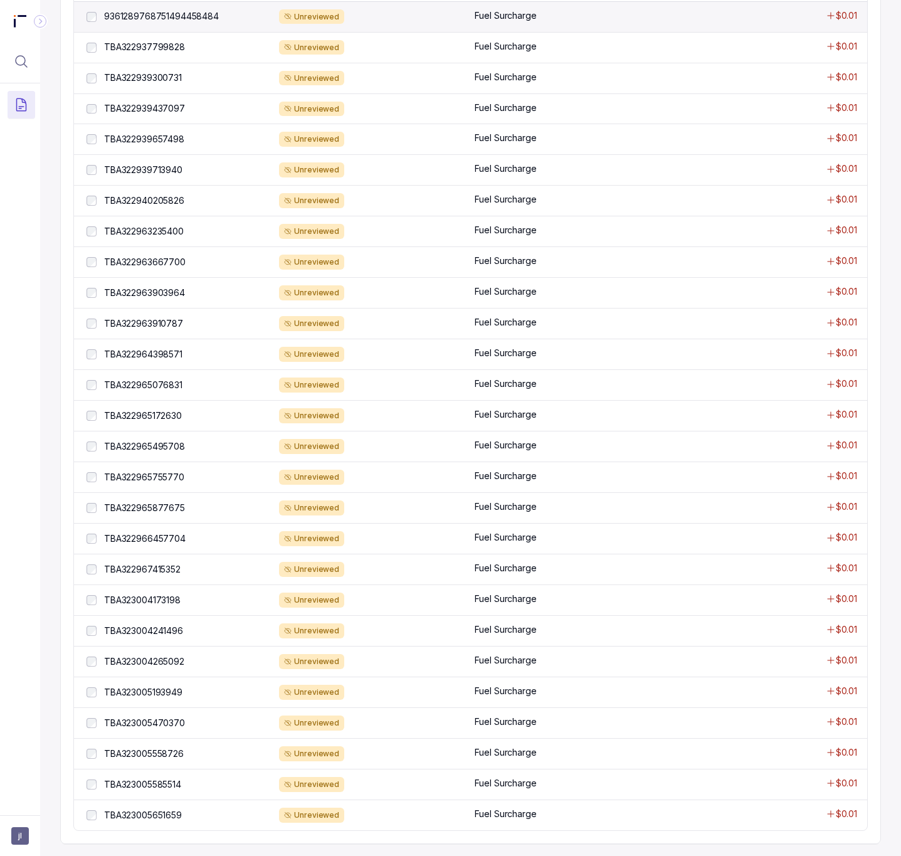
scroll to position [749, 0]
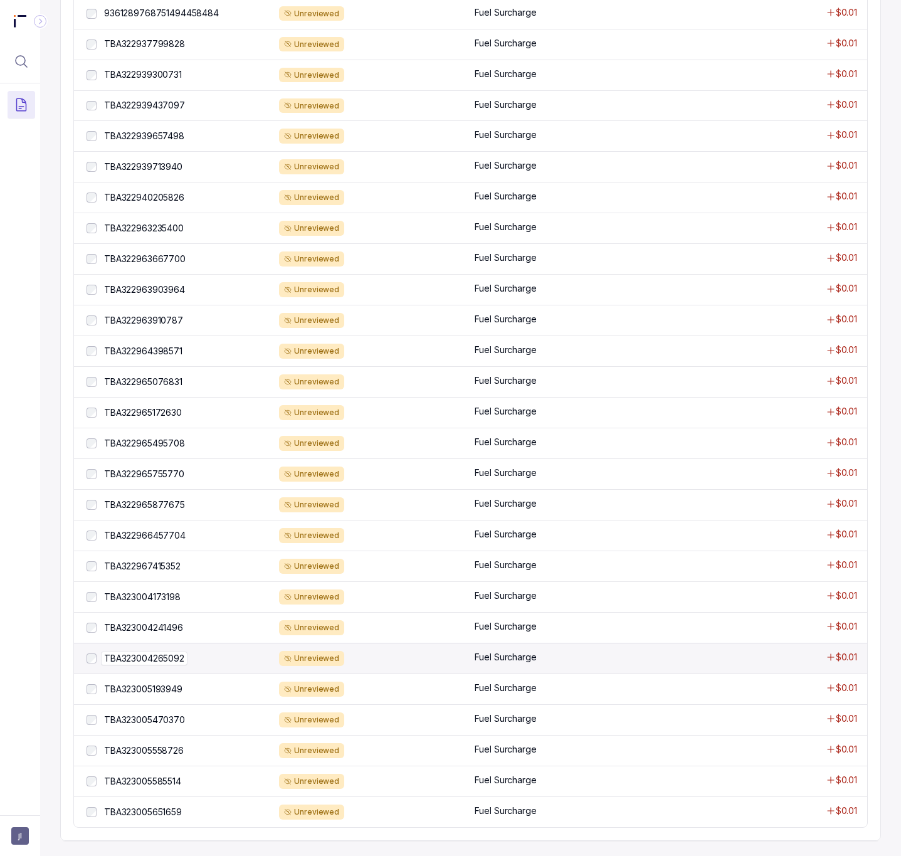
click at [164, 660] on p "TBA323004265092" at bounding box center [144, 658] width 86 height 14
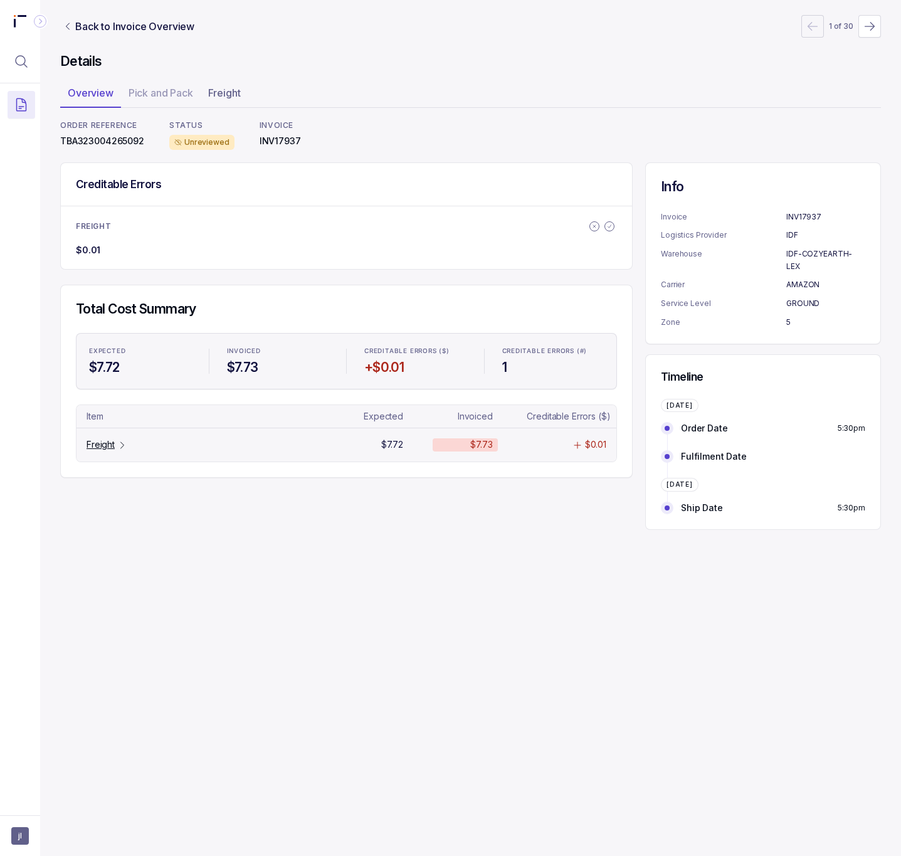
click at [112, 451] on p "Freight" at bounding box center [100, 444] width 28 height 13
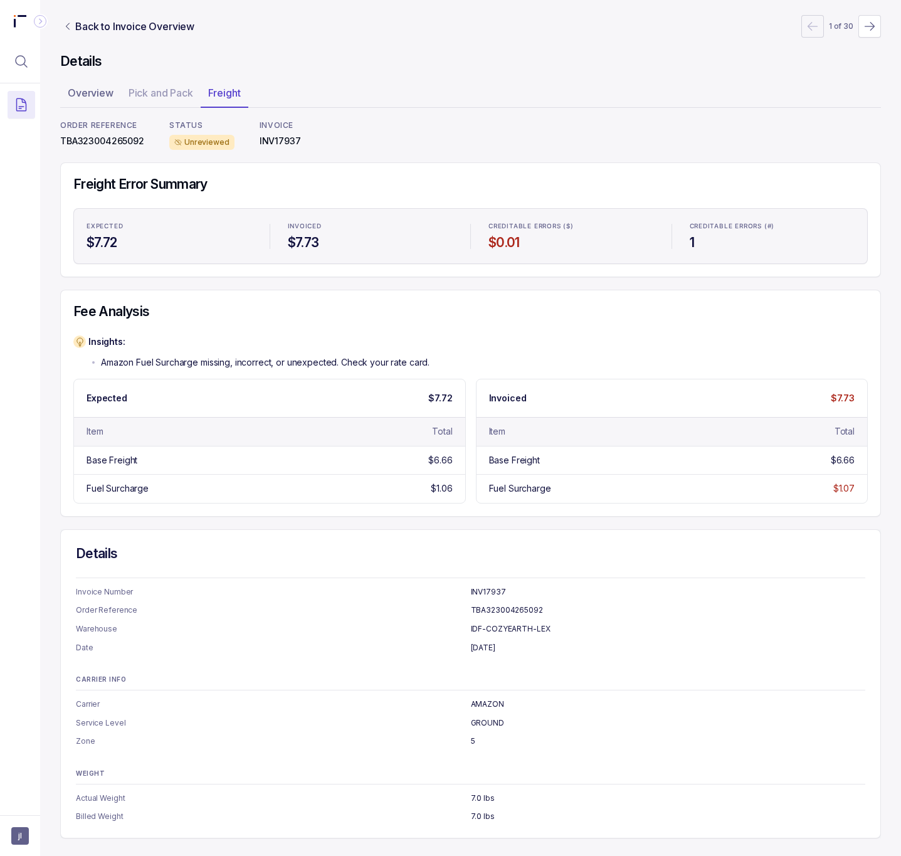
click at [102, 138] on p "TBA323004265092" at bounding box center [102, 141] width 84 height 13
click at [170, 31] on p "Back to Invoice Overview" at bounding box center [134, 26] width 119 height 15
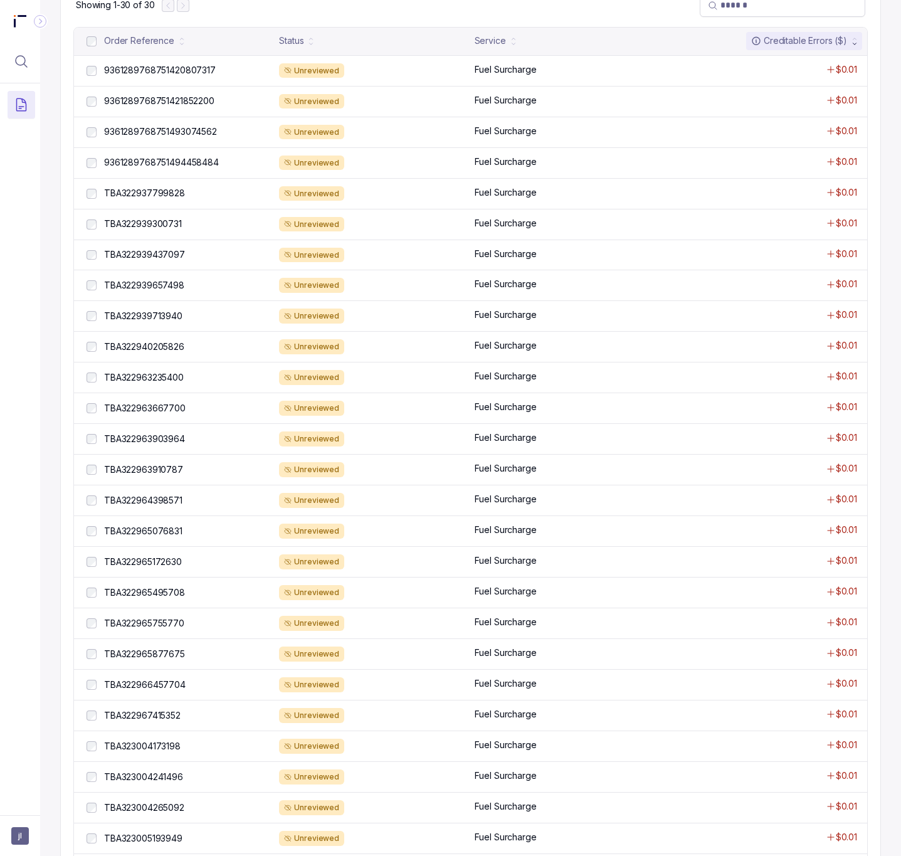
scroll to position [749, 0]
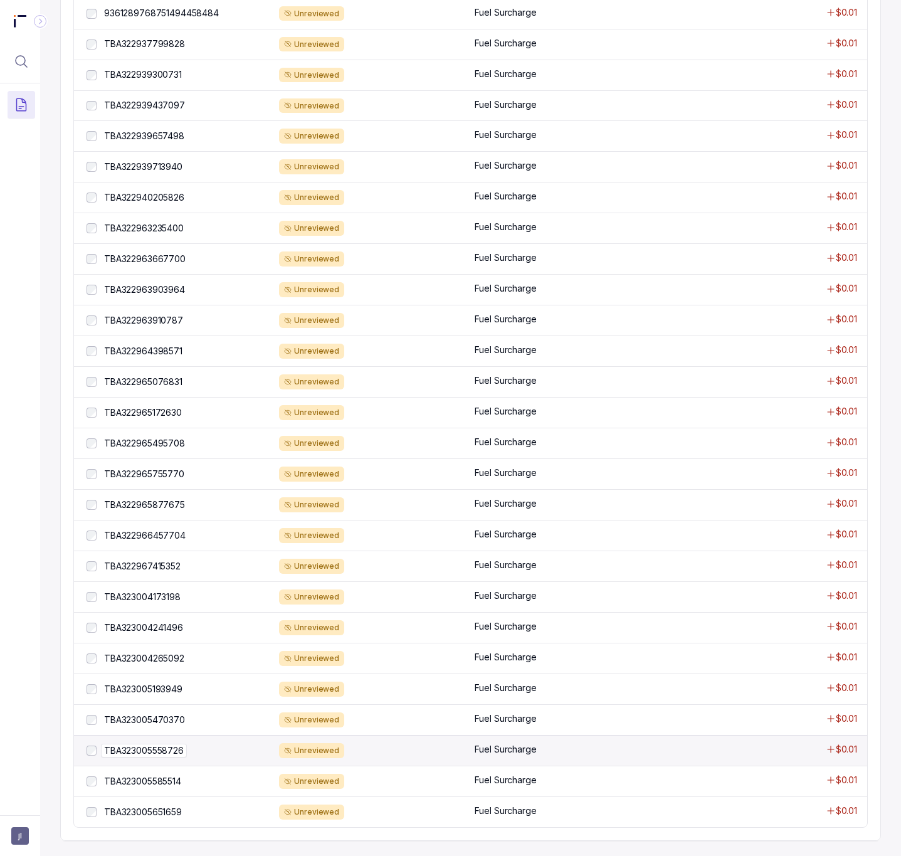
click at [175, 745] on p "TBA323005558726" at bounding box center [144, 750] width 86 height 14
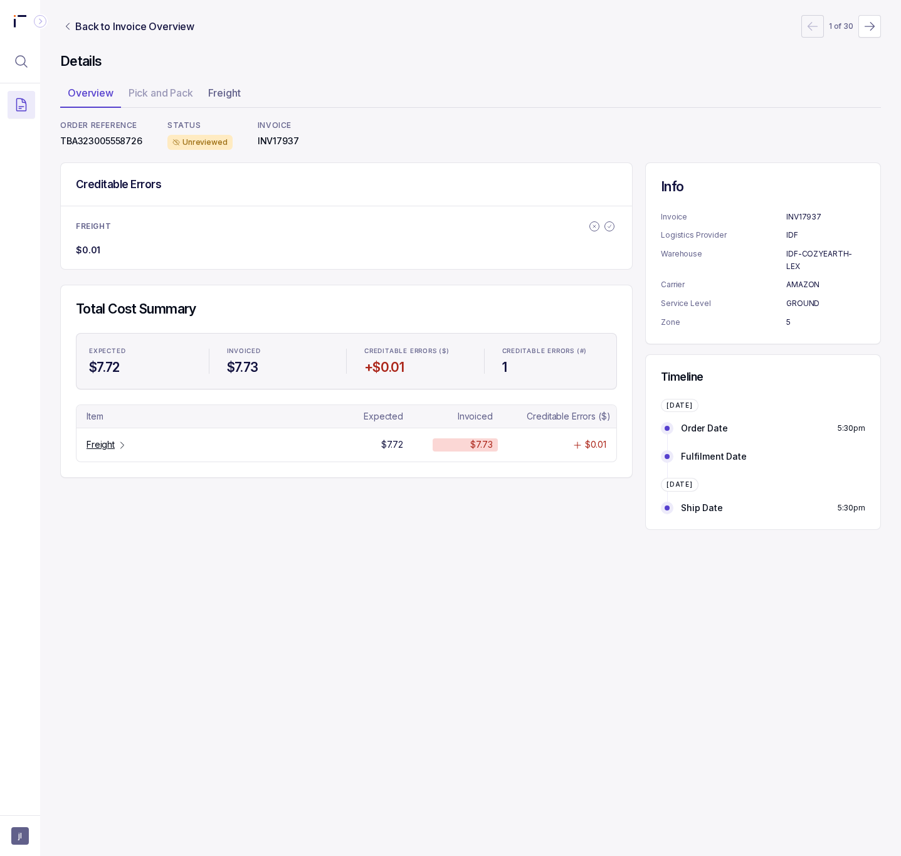
click at [87, 135] on p "TBA323005558726" at bounding box center [101, 141] width 82 height 13
click at [103, 451] on p "Freight" at bounding box center [100, 444] width 28 height 13
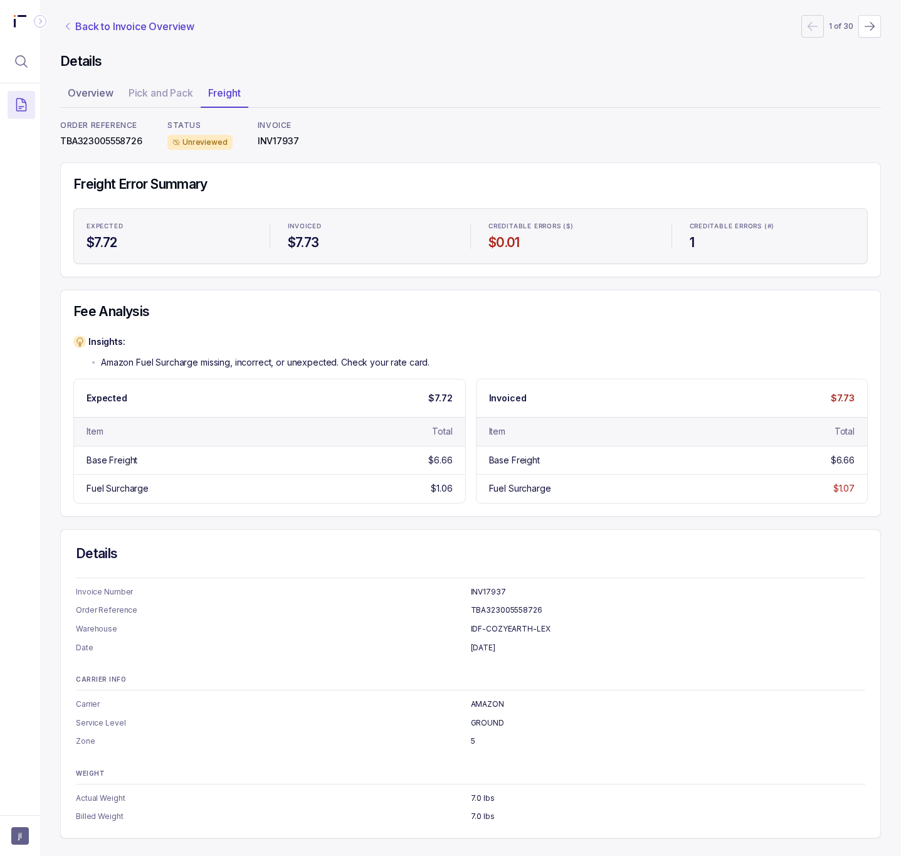
click at [105, 29] on p "Back to Invoice Overview" at bounding box center [134, 26] width 119 height 15
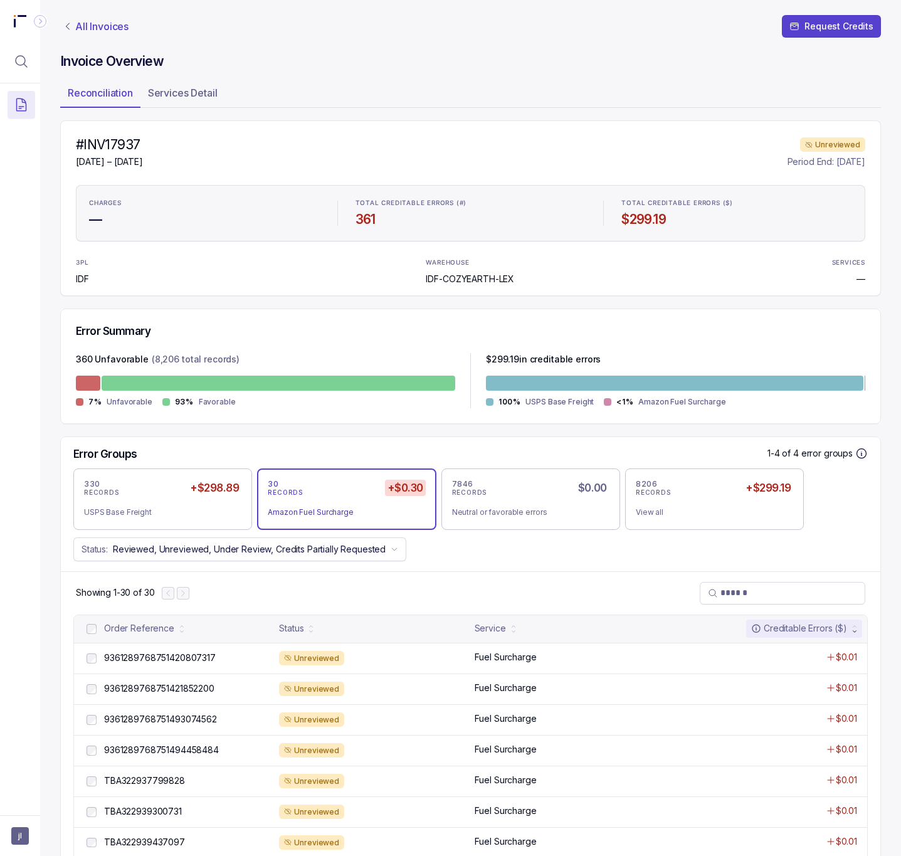
click at [102, 29] on p "All Invoices" at bounding box center [101, 26] width 53 height 13
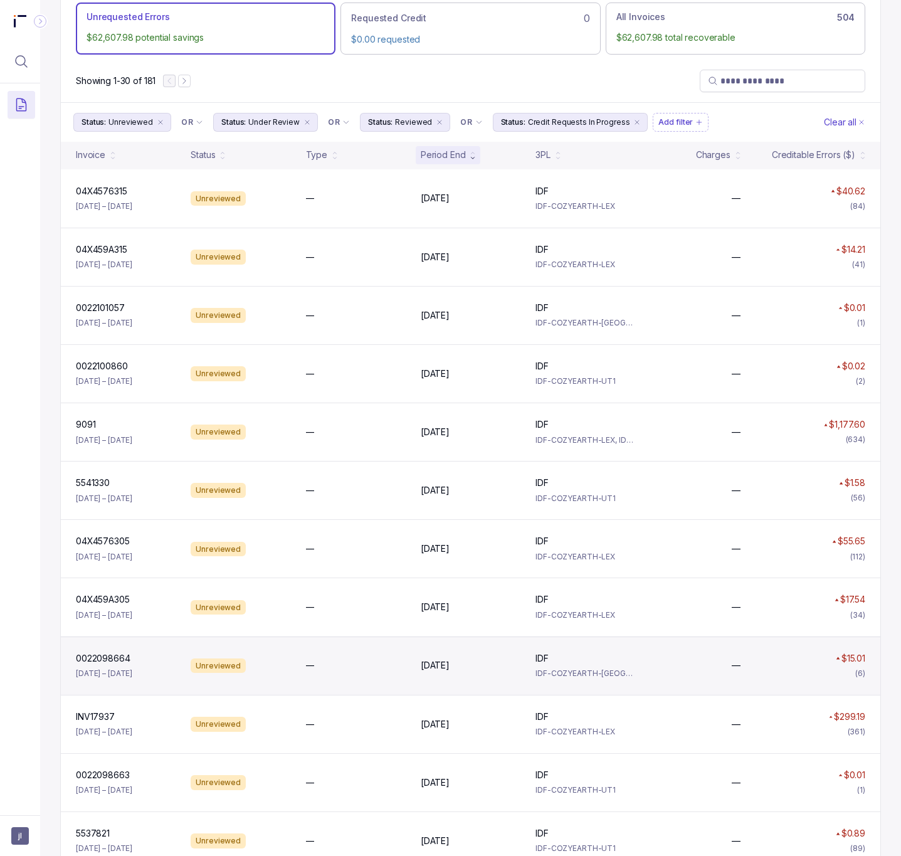
scroll to position [94, 0]
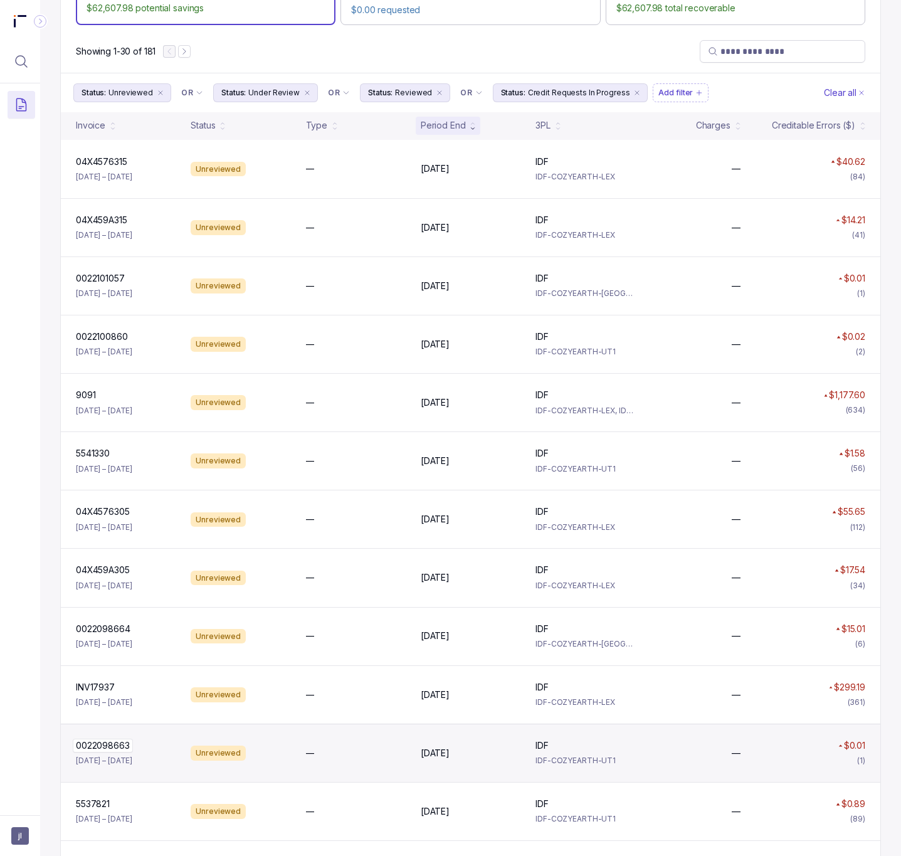
click at [113, 752] on p "0022098663" at bounding box center [103, 745] width 60 height 14
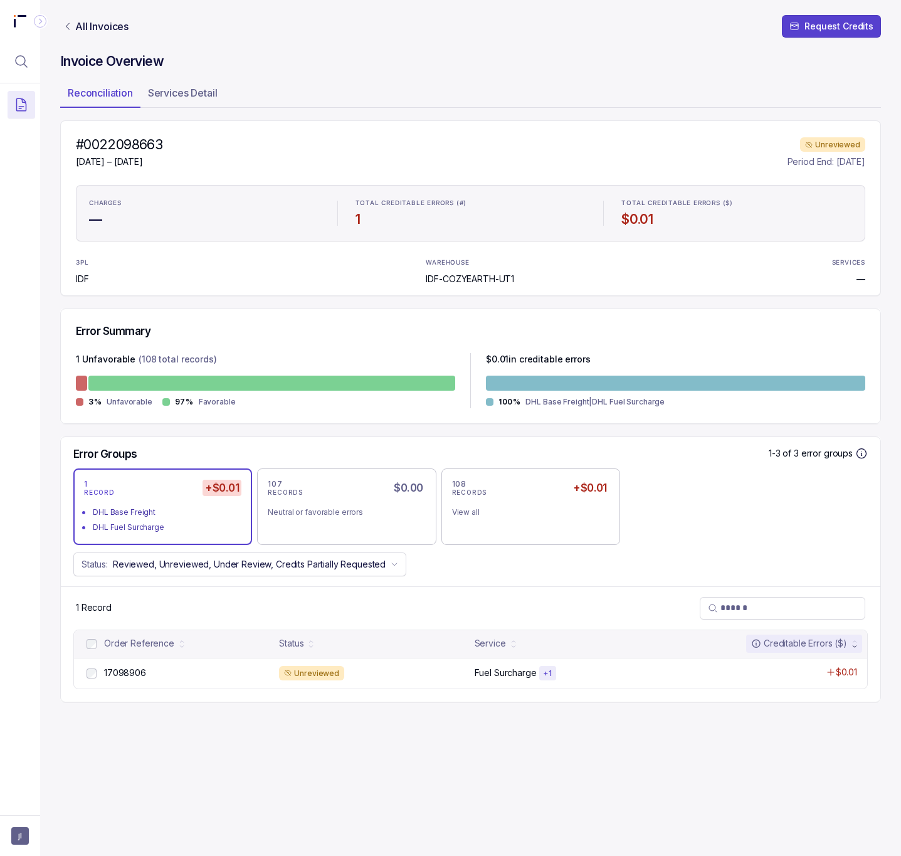
click at [130, 142] on h4 "#0022098663" at bounding box center [119, 145] width 86 height 18
click at [130, 143] on h4 "#0022098663" at bounding box center [119, 145] width 86 height 18
click at [100, 24] on p "All Invoices" at bounding box center [101, 26] width 53 height 13
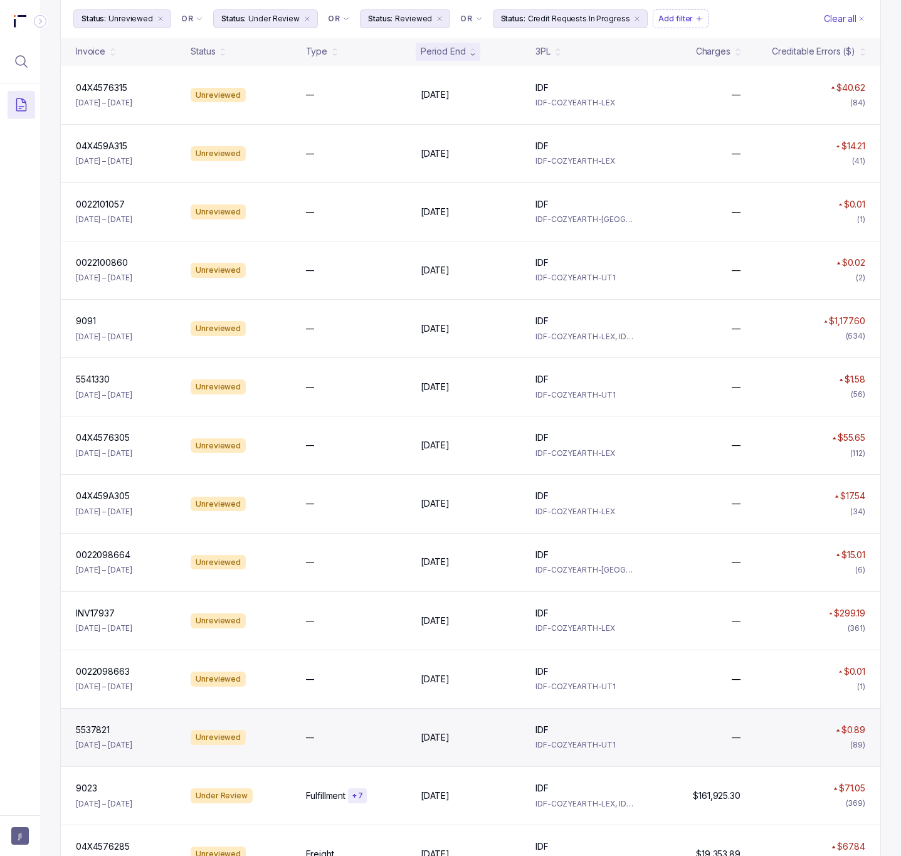
scroll to position [188, 0]
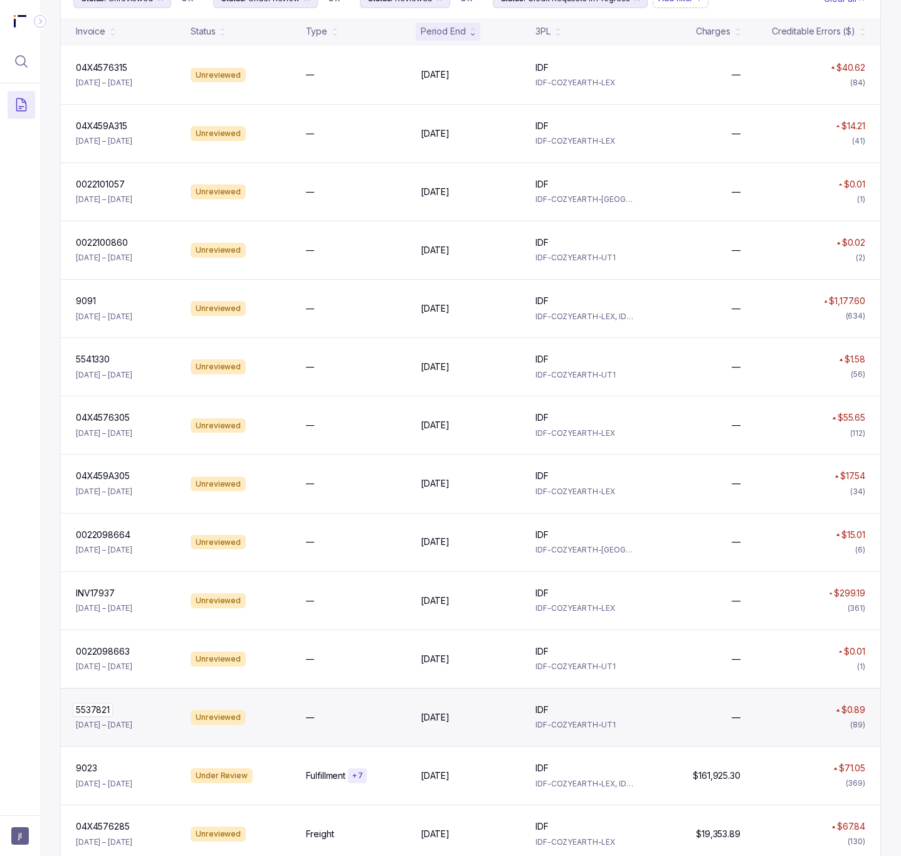
click at [100, 711] on p "5537821" at bounding box center [93, 710] width 40 height 14
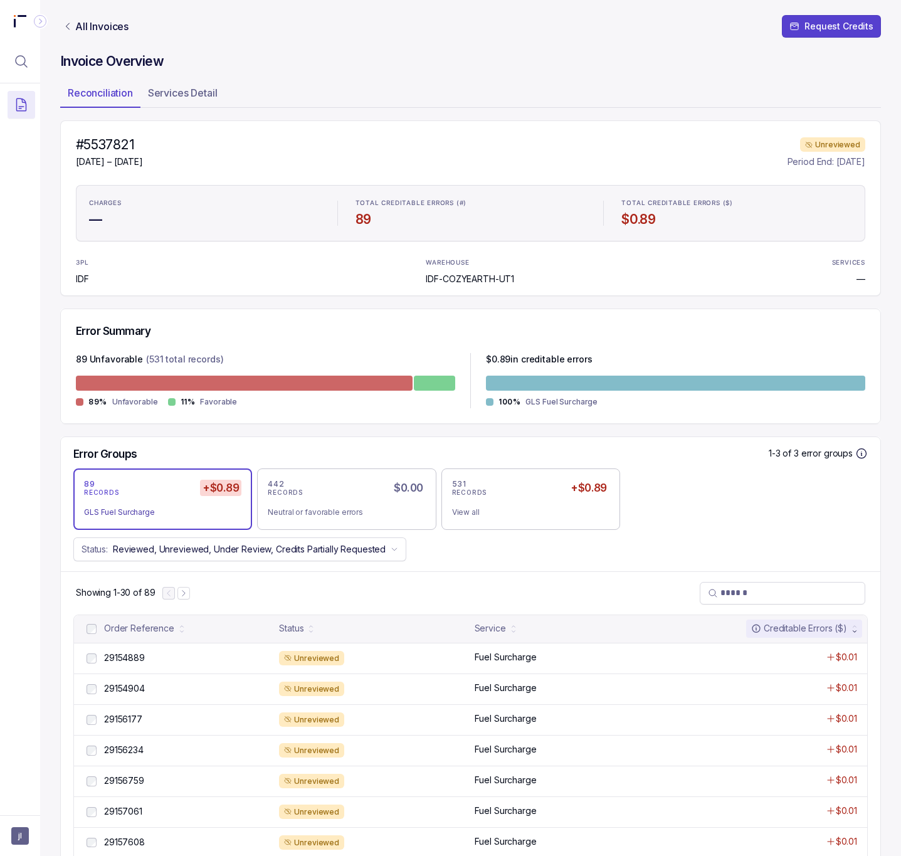
click at [120, 150] on h4 "#5537821" at bounding box center [109, 145] width 67 height 18
click at [112, 30] on p "All Invoices" at bounding box center [101, 26] width 53 height 13
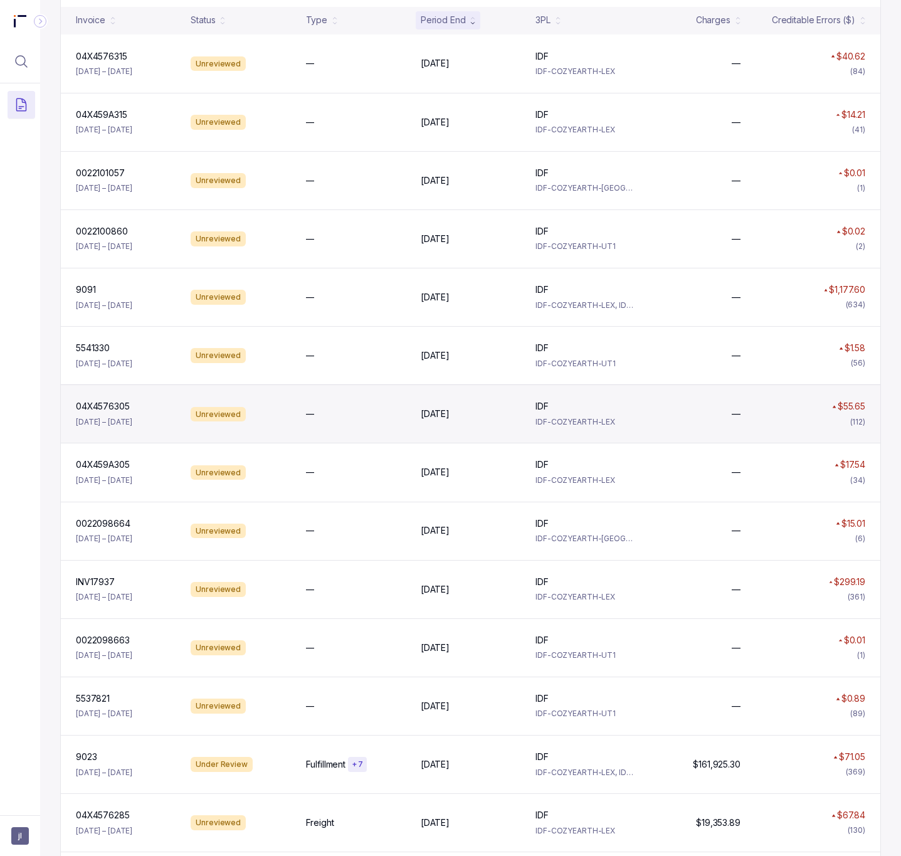
scroll to position [282, 0]
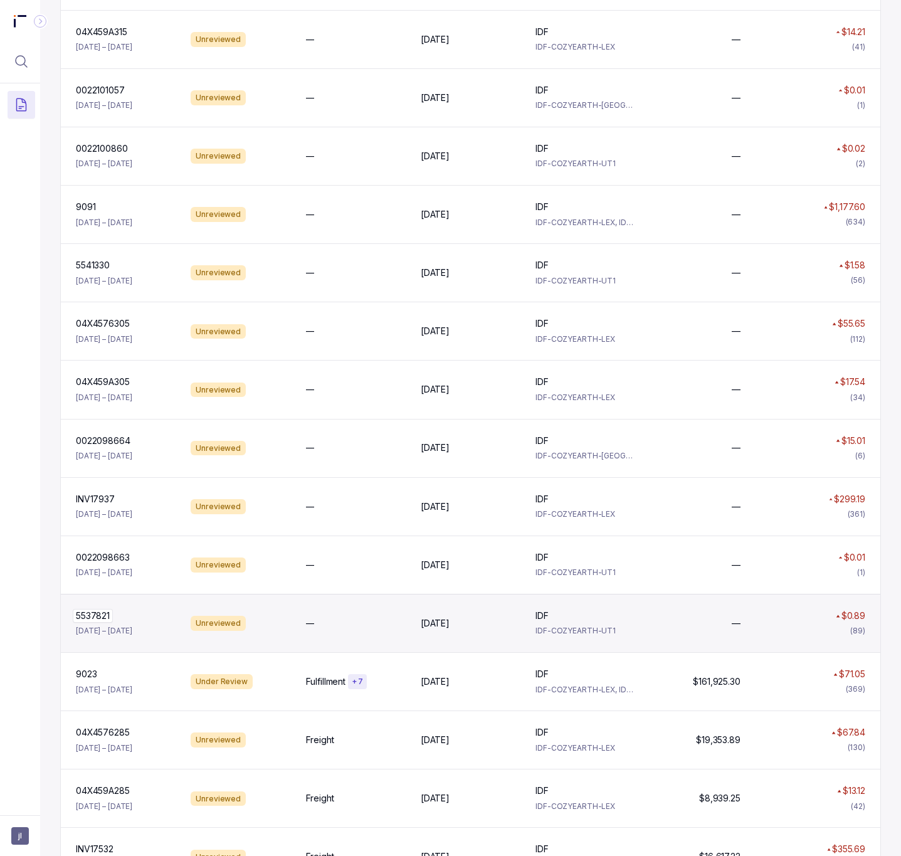
click at [94, 622] on p "5537821" at bounding box center [93, 616] width 40 height 14
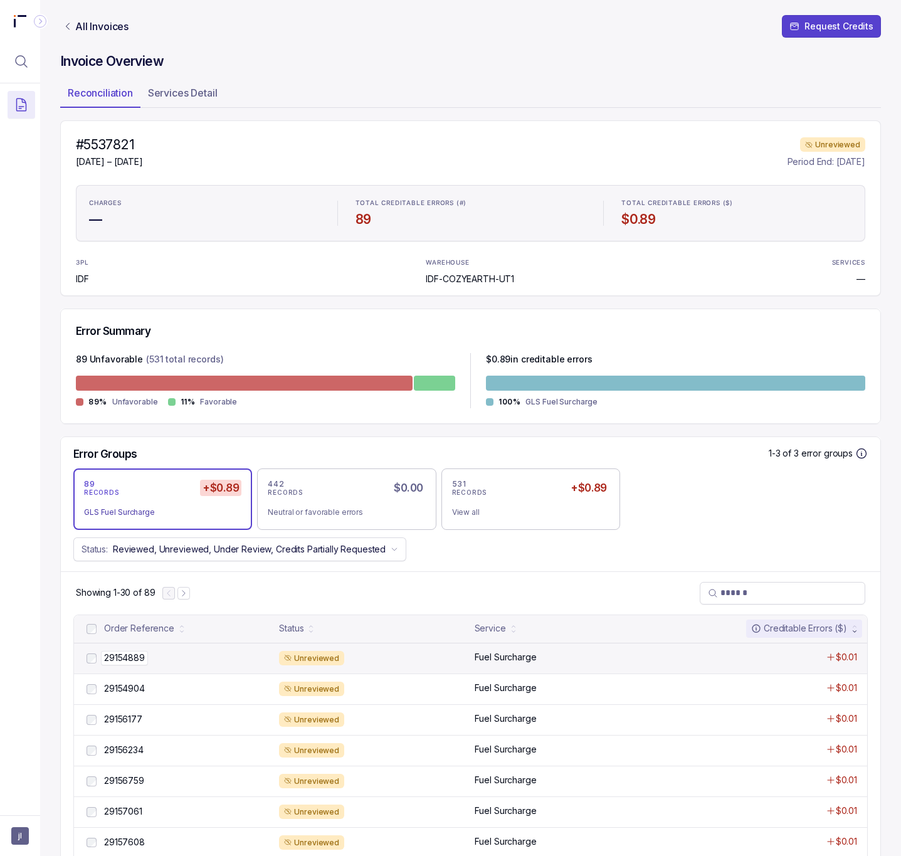
click at [117, 663] on p "29154889" at bounding box center [124, 658] width 47 height 14
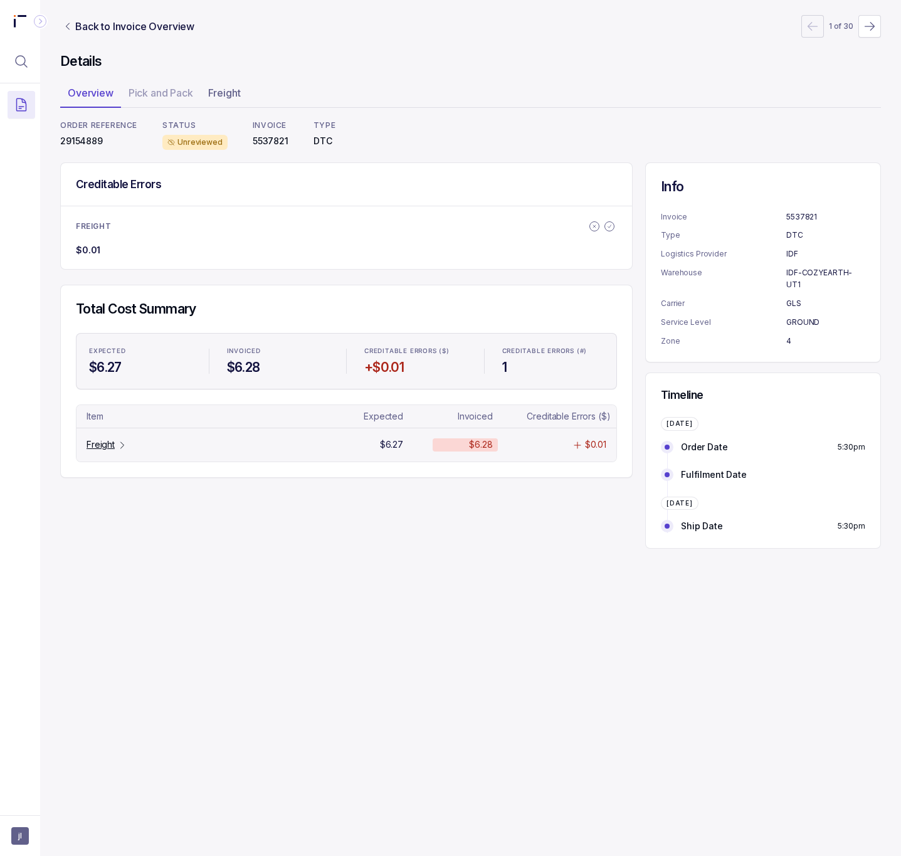
click at [110, 451] on p "Freight" at bounding box center [100, 444] width 28 height 13
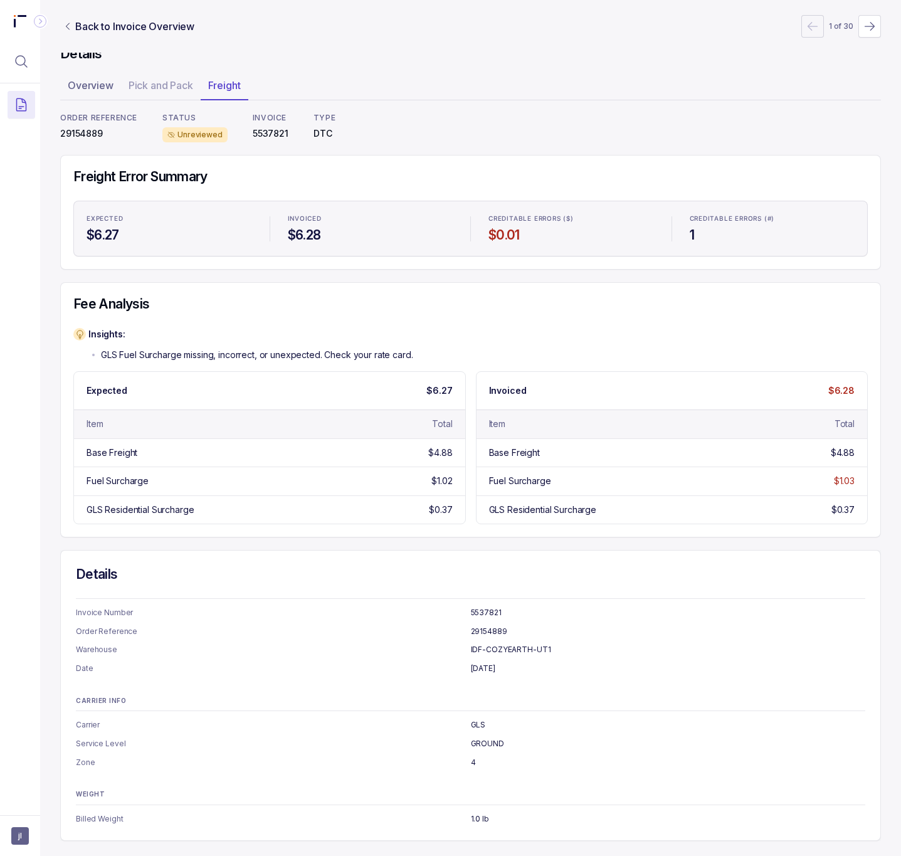
scroll to position [13, 0]
click at [83, 127] on p "29154889" at bounding box center [98, 133] width 77 height 13
click at [83, 130] on p "29154889" at bounding box center [98, 133] width 77 height 13
click at [264, 128] on p "5537821" at bounding box center [271, 133] width 36 height 13
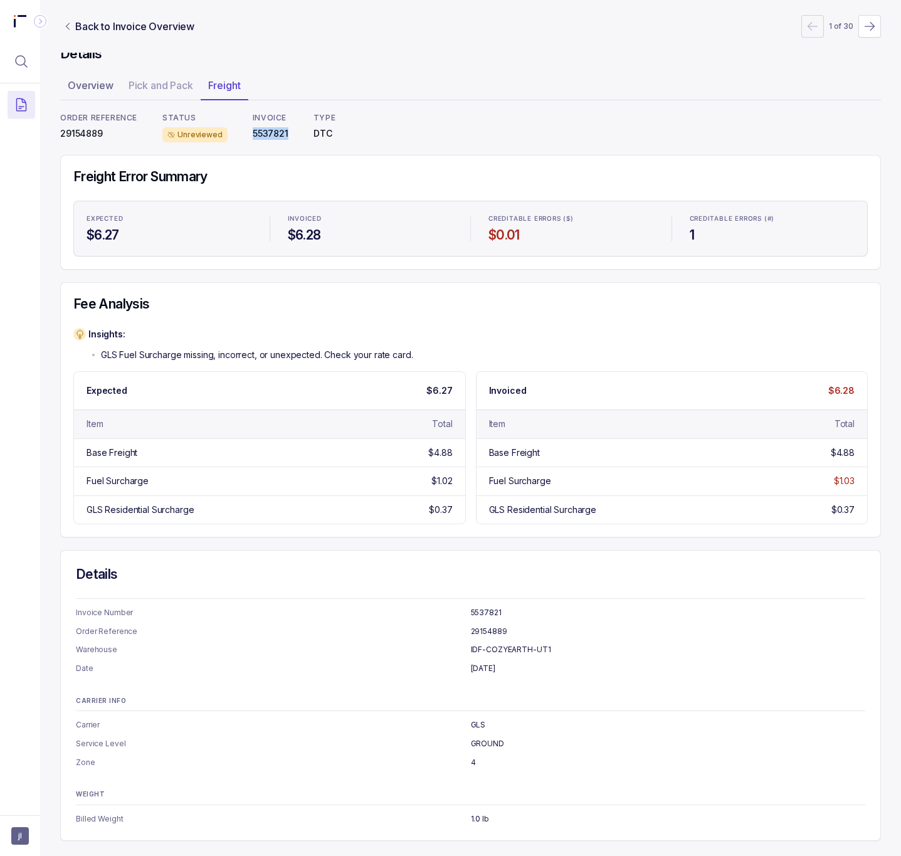
click at [264, 128] on p "5537821" at bounding box center [271, 133] width 36 height 13
click at [85, 127] on p "29154889" at bounding box center [98, 133] width 77 height 13
click at [271, 127] on p "5537821" at bounding box center [271, 133] width 36 height 13
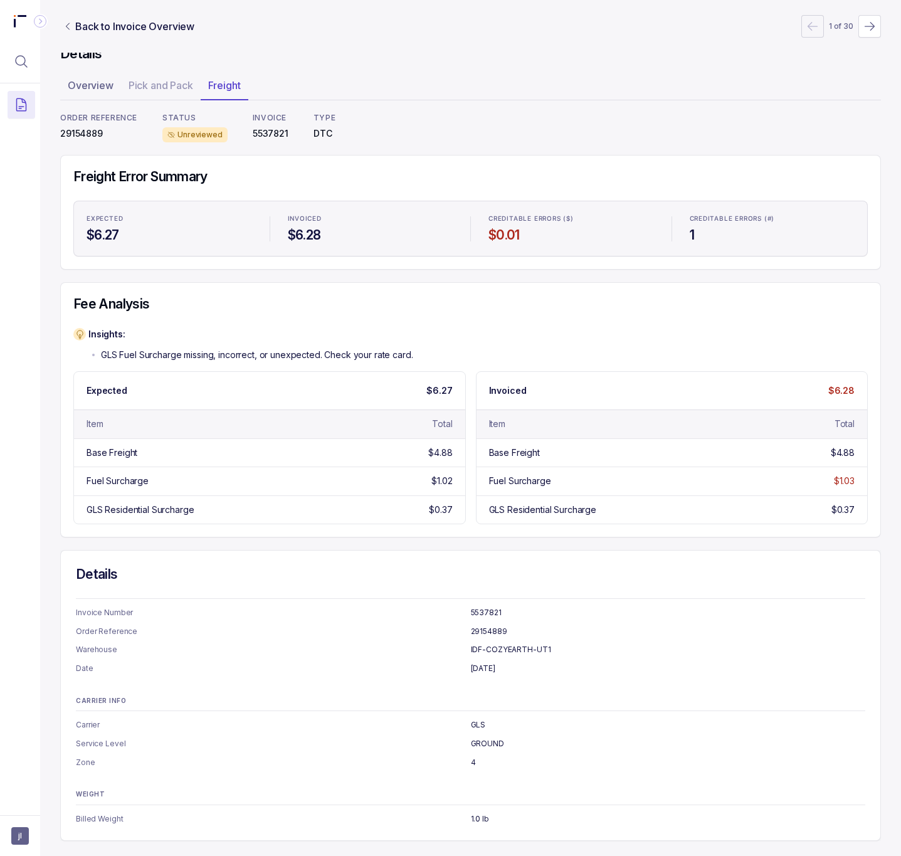
click at [476, 741] on p "GROUND" at bounding box center [668, 743] width 395 height 13
click at [100, 24] on p "Back to Invoice Overview" at bounding box center [134, 26] width 119 height 15
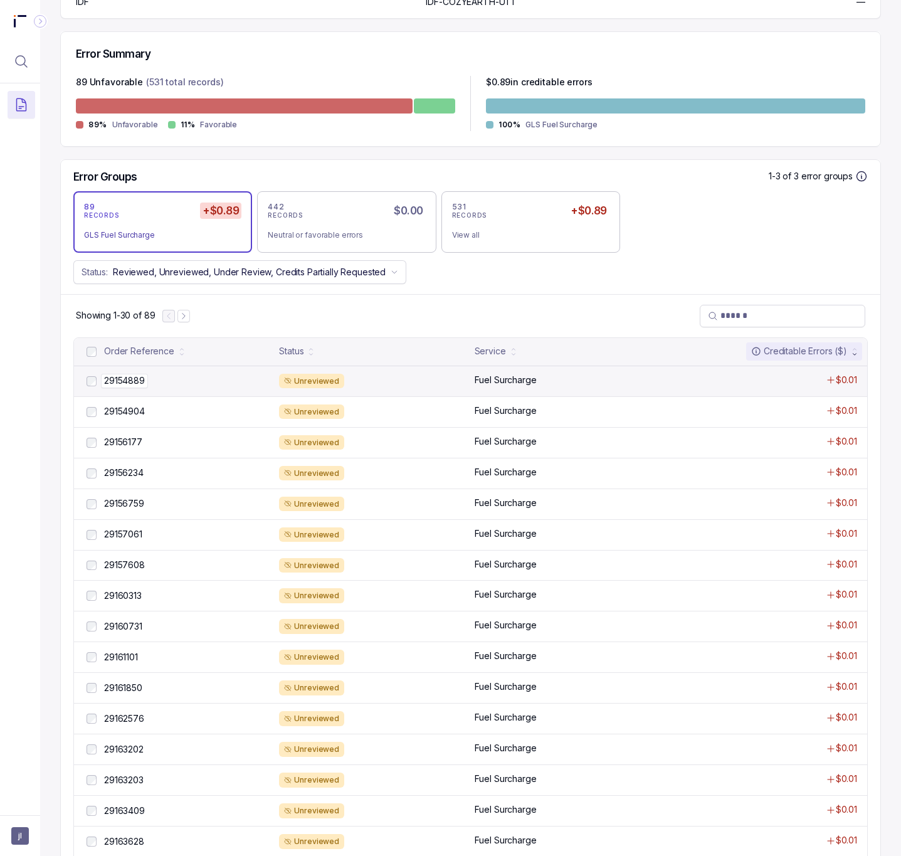
scroll to position [282, 0]
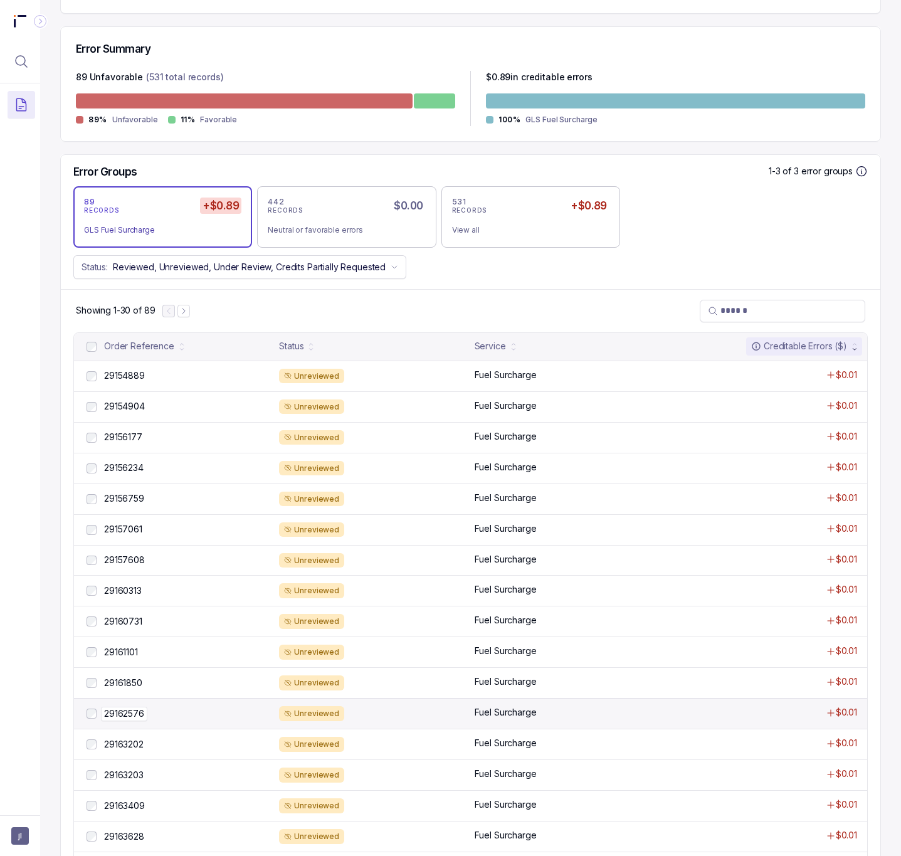
click at [130, 716] on p "29162576" at bounding box center [124, 713] width 46 height 14
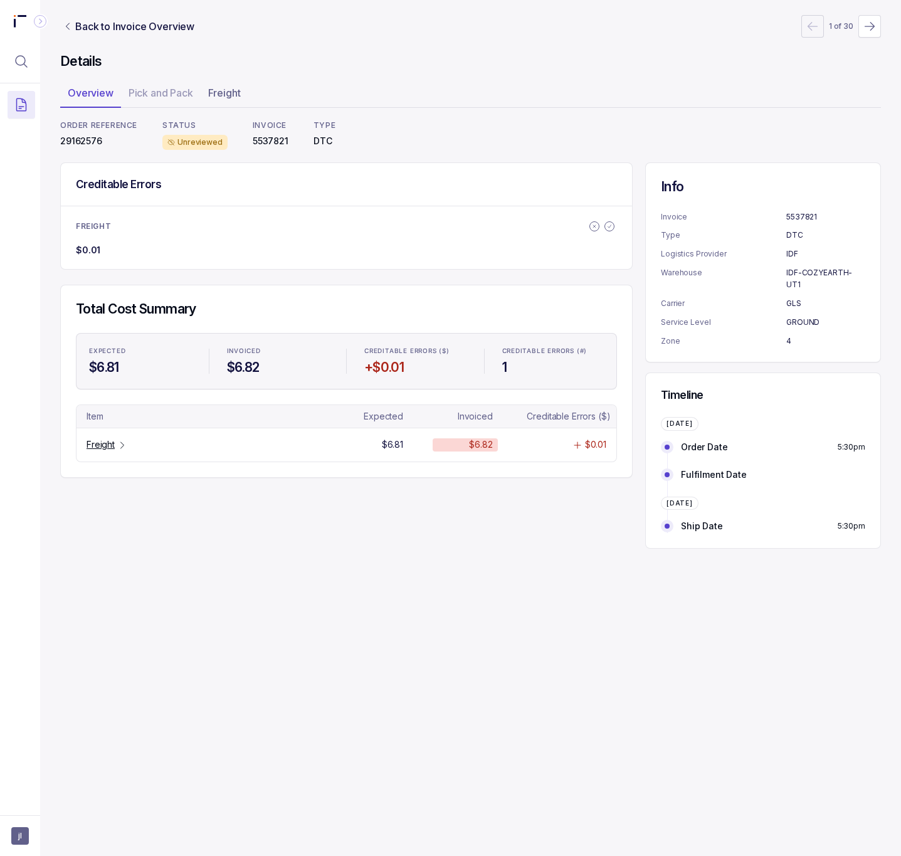
click at [75, 142] on p "29162576" at bounding box center [98, 141] width 77 height 13
click at [103, 448] on p "Freight" at bounding box center [100, 444] width 28 height 13
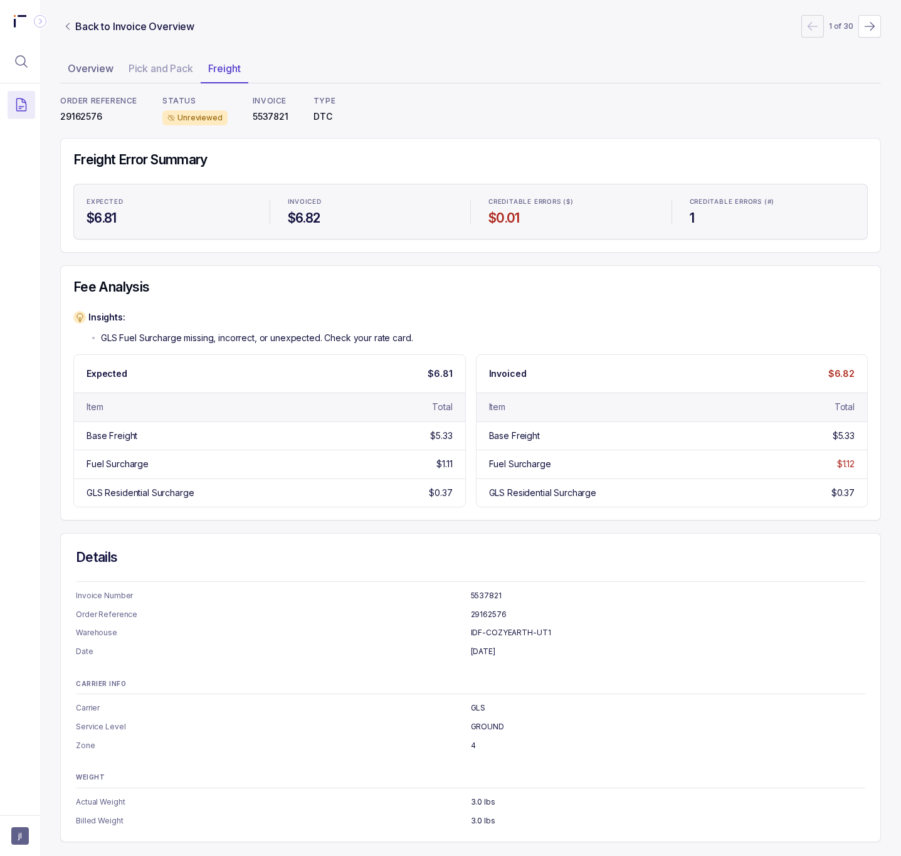
scroll to position [31, 0]
click at [15, 98] on icon "Menu Icon Button DocumentTextIcon" at bounding box center [21, 104] width 15 height 15
click at [81, 130] on p "Invoices" at bounding box center [108, 129] width 121 height 13
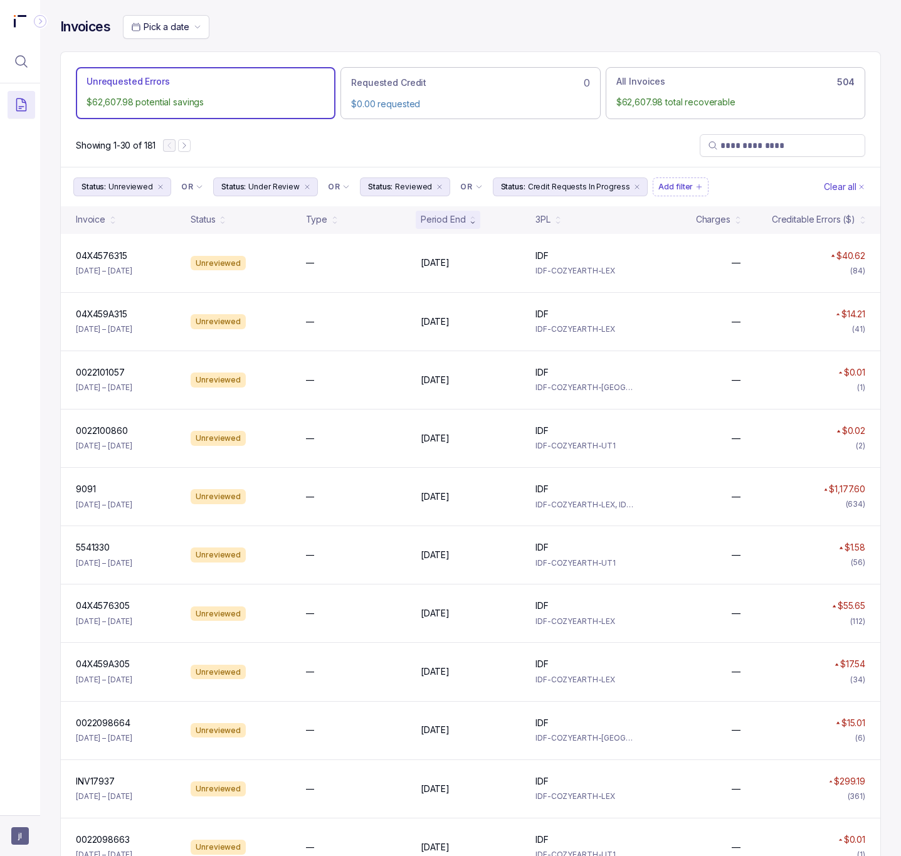
click at [11, 841] on span "jl" at bounding box center [20, 836] width 18 height 18
click at [26, 812] on div "Logout" at bounding box center [75, 807] width 119 height 15
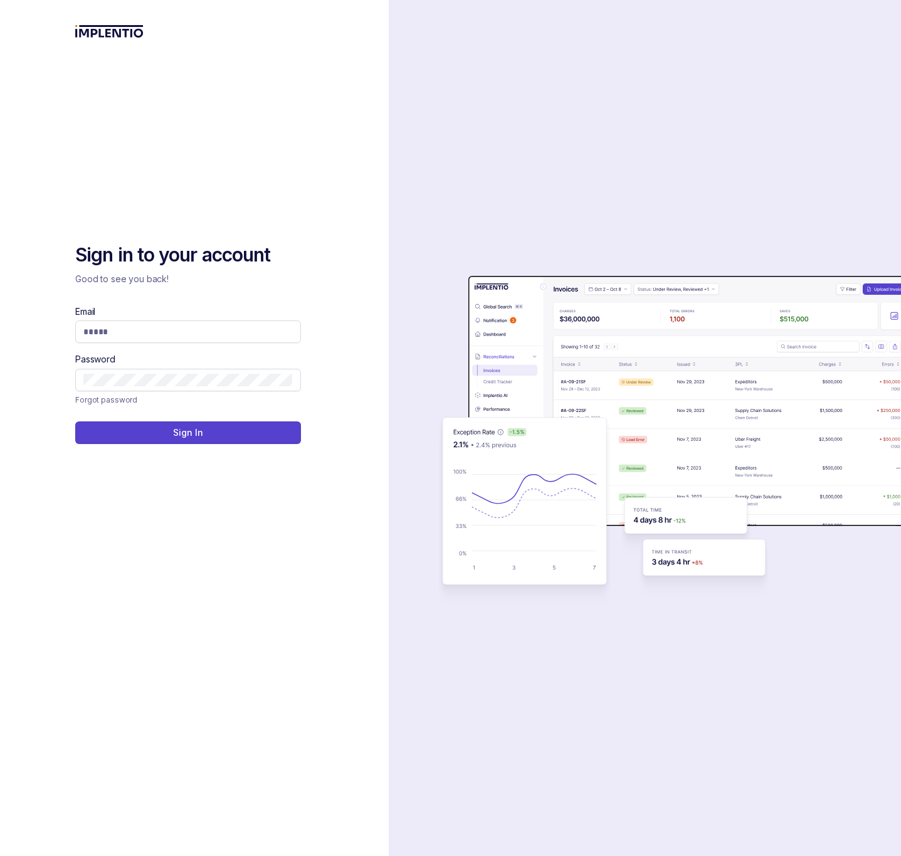
type input "**********"
